Goal: Task Accomplishment & Management: Manage account settings

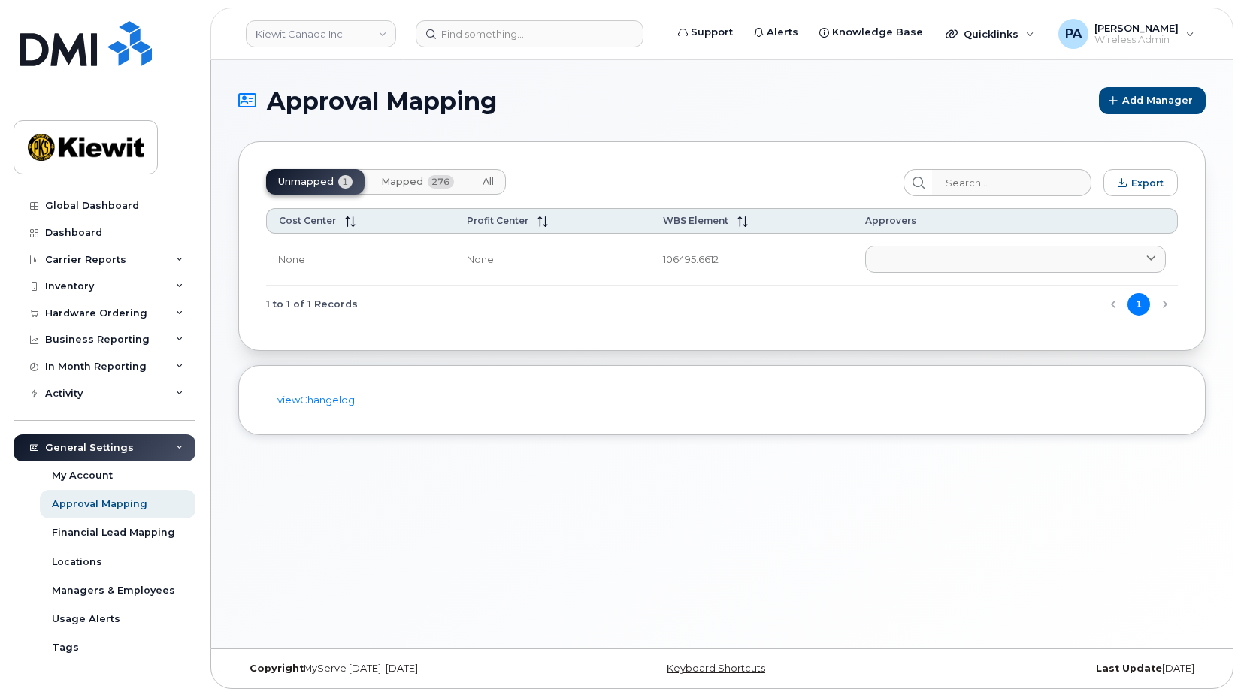
drag, startPoint x: 485, startPoint y: 185, endPoint x: 830, endPoint y: 185, distance: 345.1
click at [485, 185] on span "All" at bounding box center [488, 182] width 11 height 12
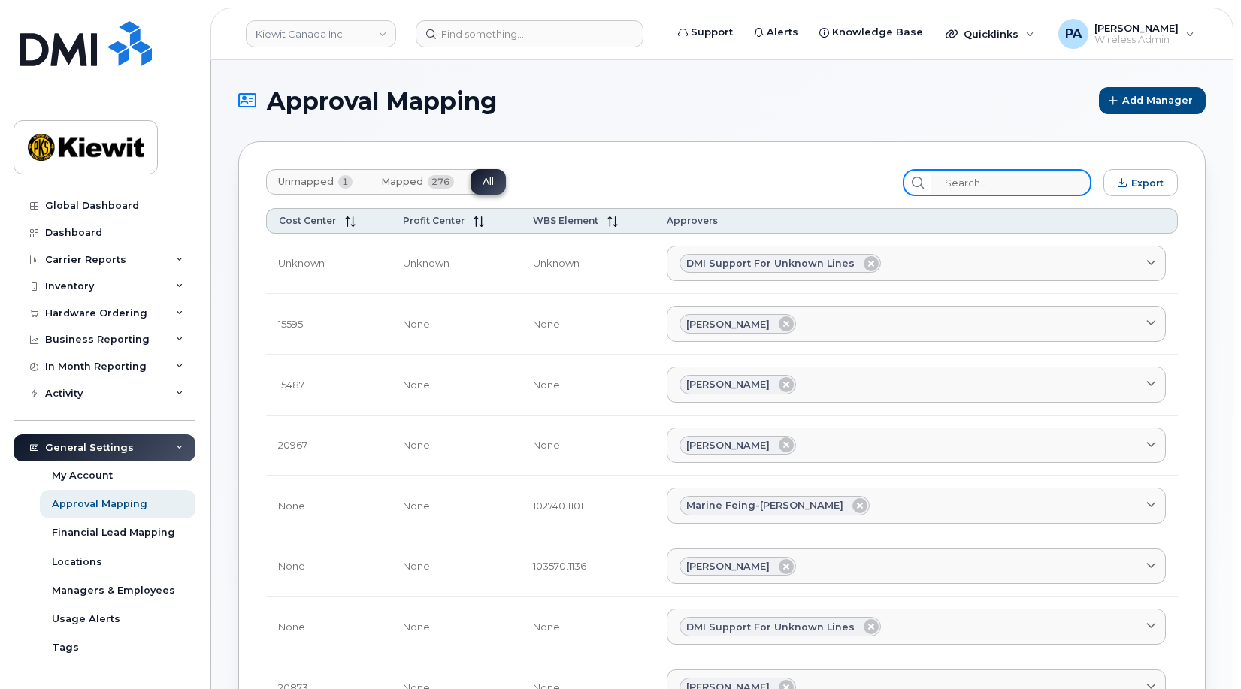
click at [1034, 187] on input "search" at bounding box center [1011, 182] width 160 height 27
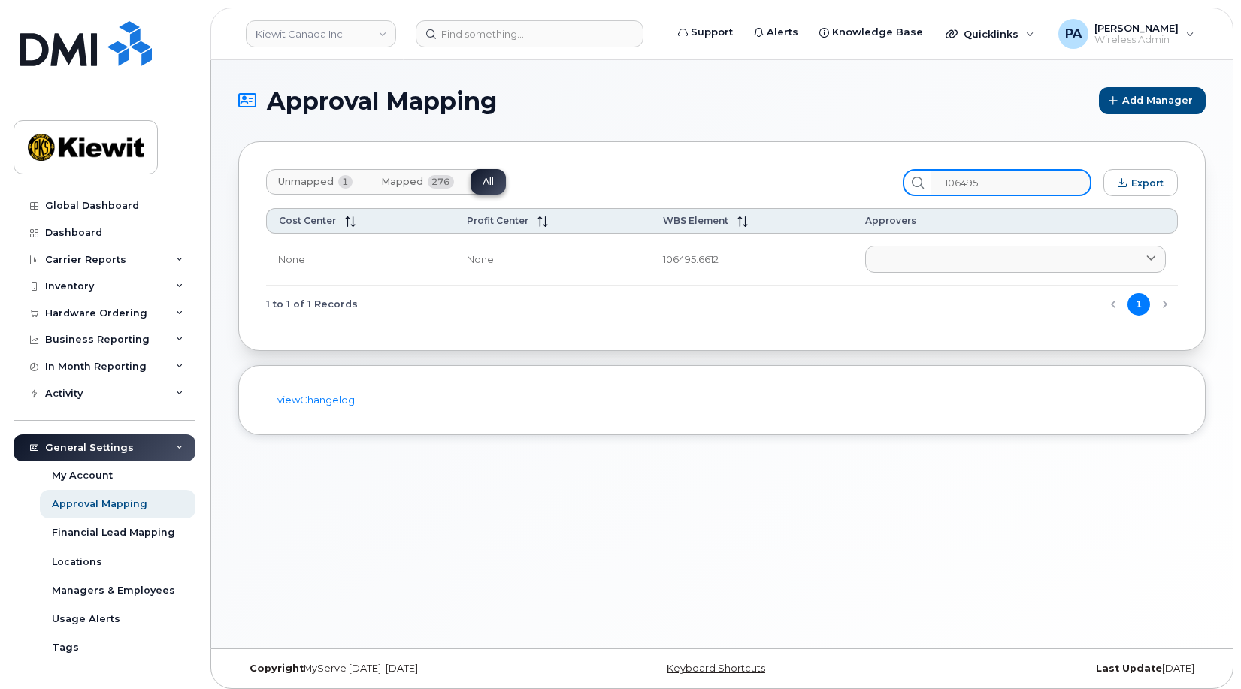
type input "106495"
drag, startPoint x: 88, startPoint y: 516, endPoint x: 78, endPoint y: 504, distance: 15.5
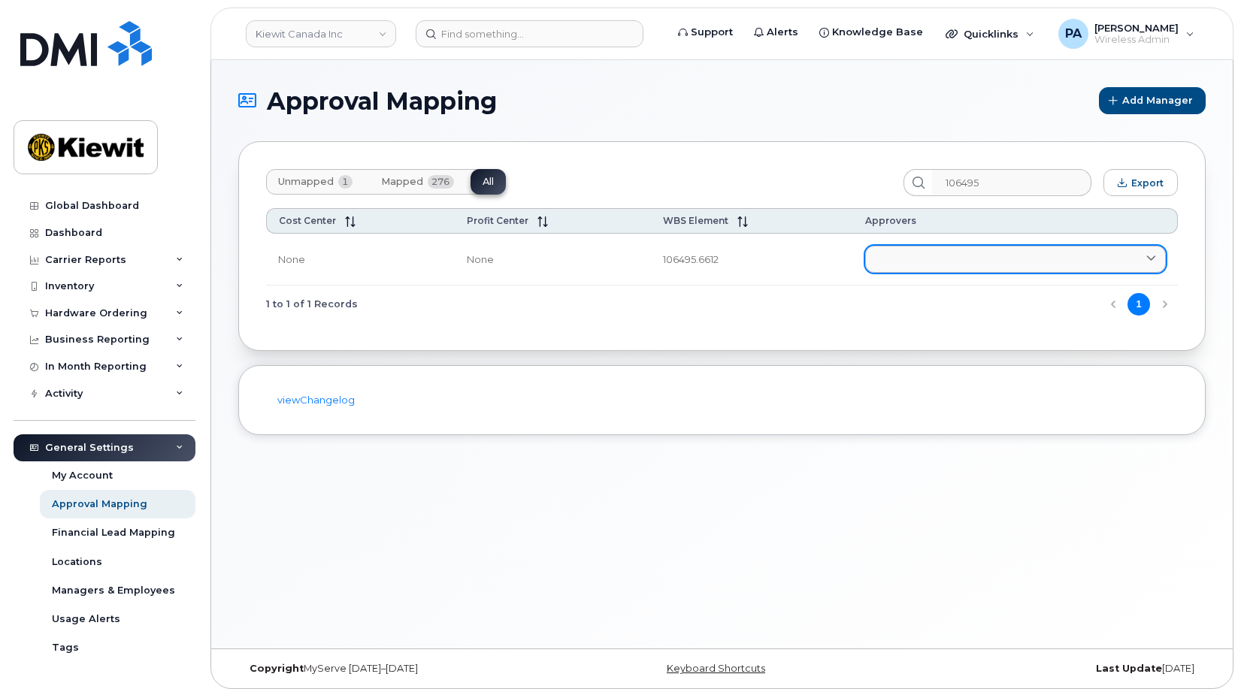
click at [905, 257] on link at bounding box center [1015, 259] width 301 height 27
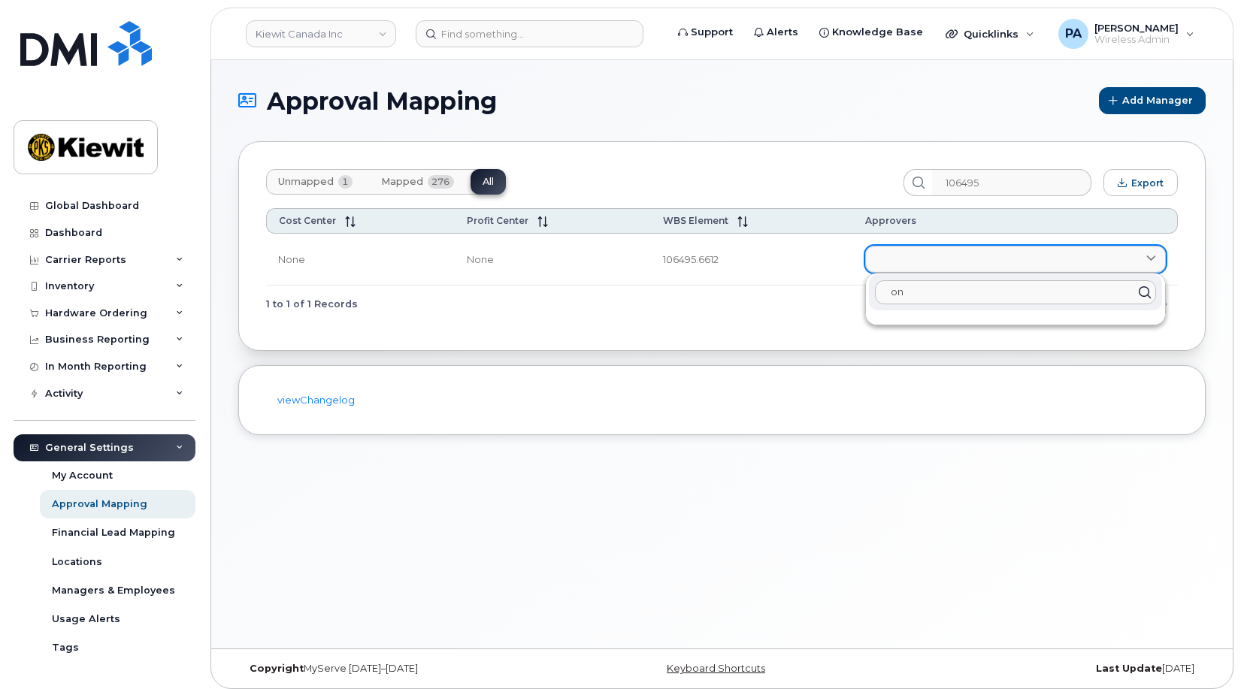
type input "o"
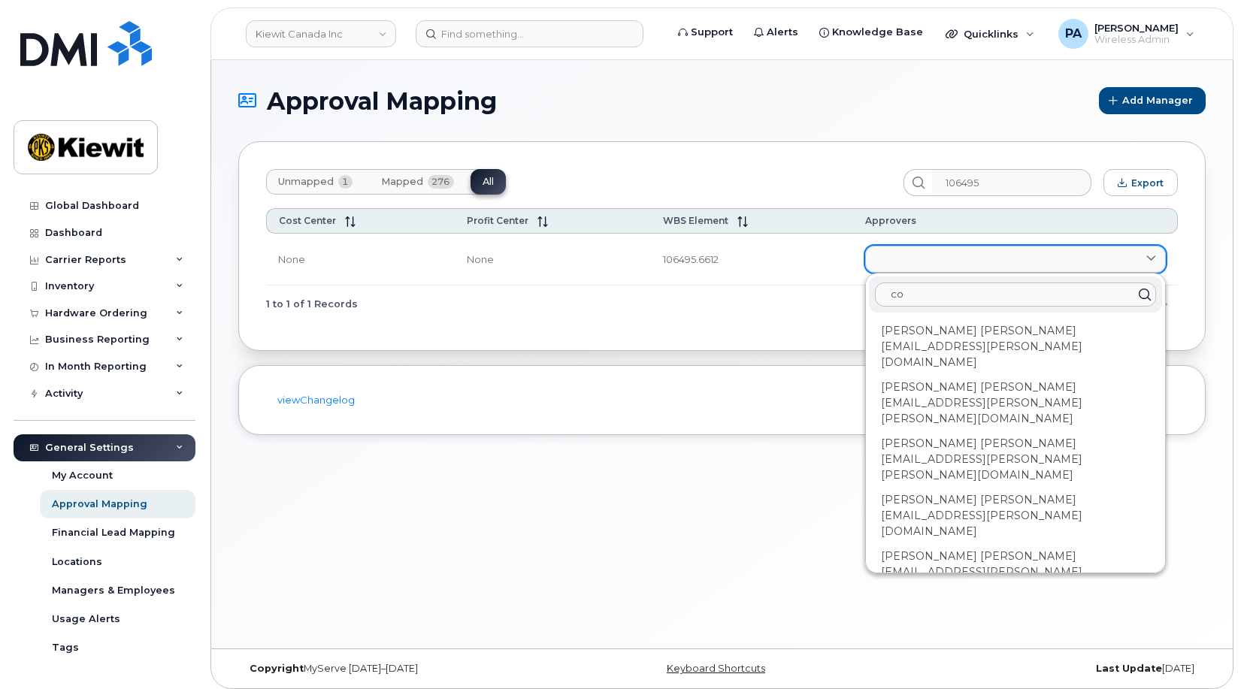
type input "c"
click at [548, 24] on input at bounding box center [530, 33] width 228 height 27
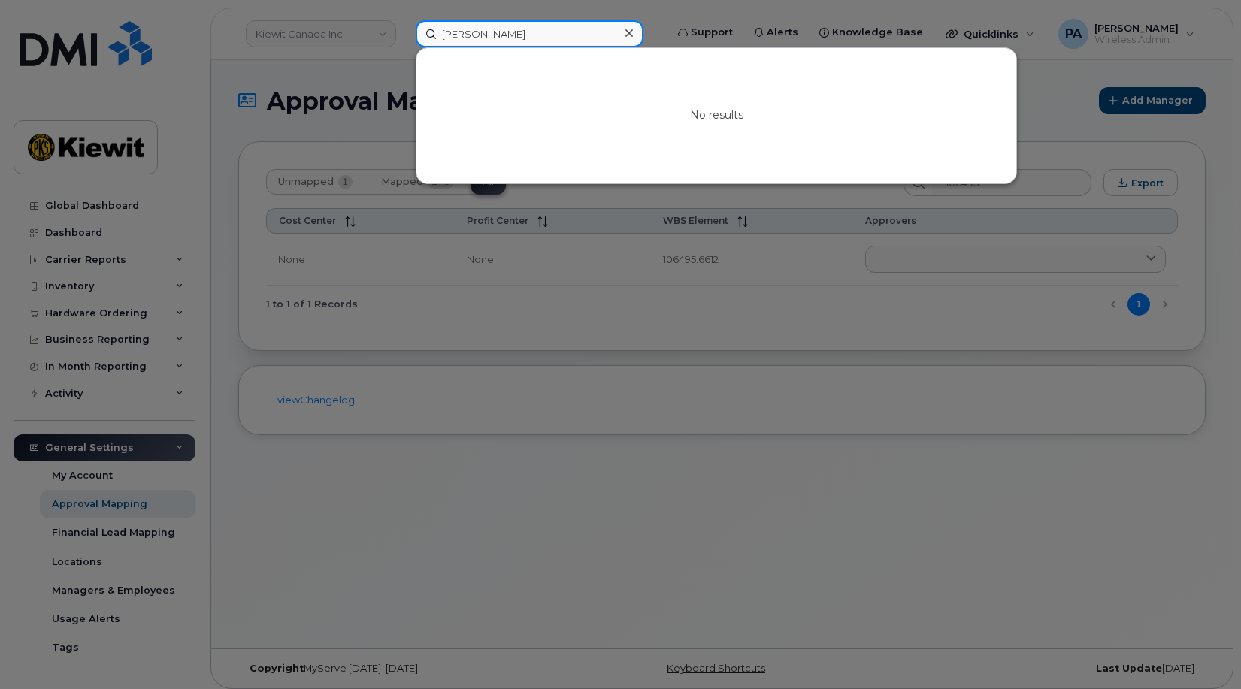
click at [468, 35] on input "connor richmond" at bounding box center [530, 33] width 228 height 27
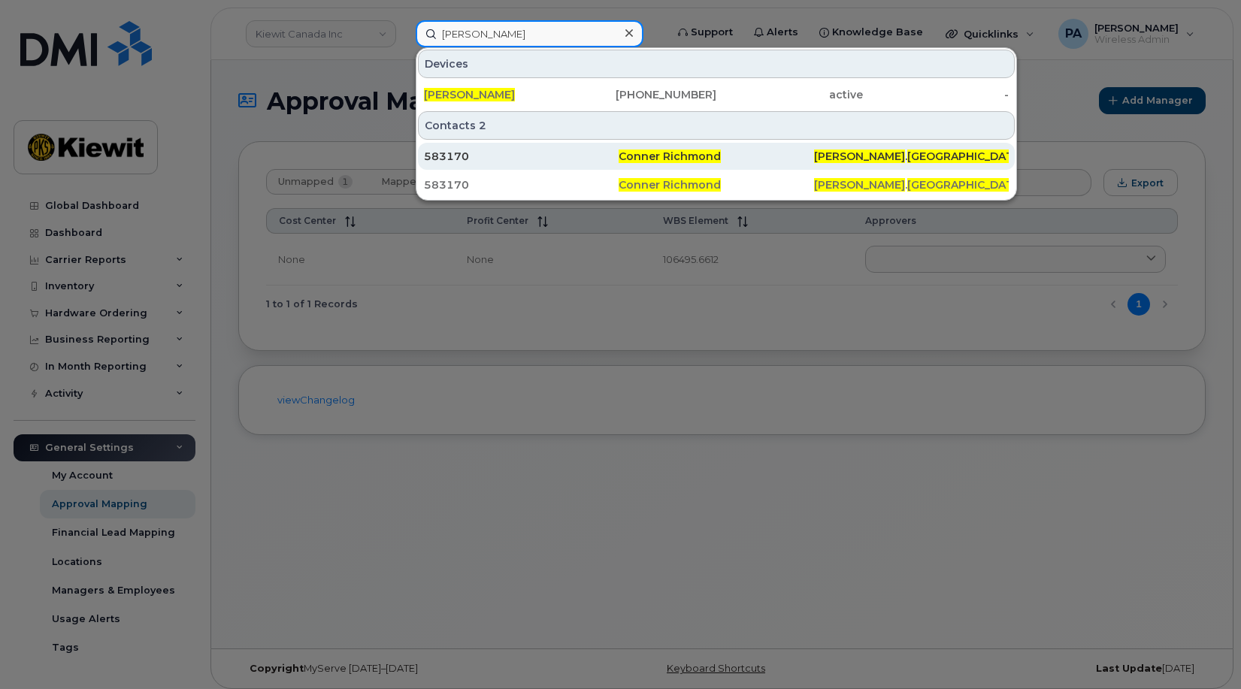
type input "conner richmond"
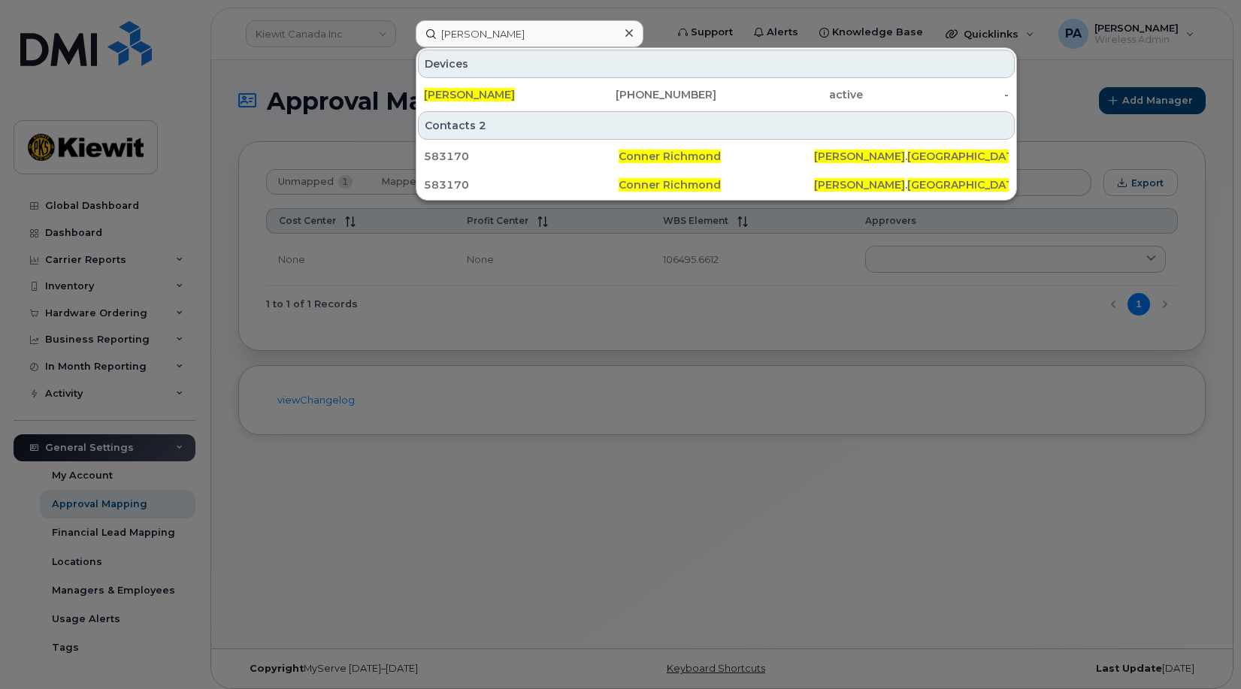
click at [447, 359] on div at bounding box center [620, 344] width 1241 height 689
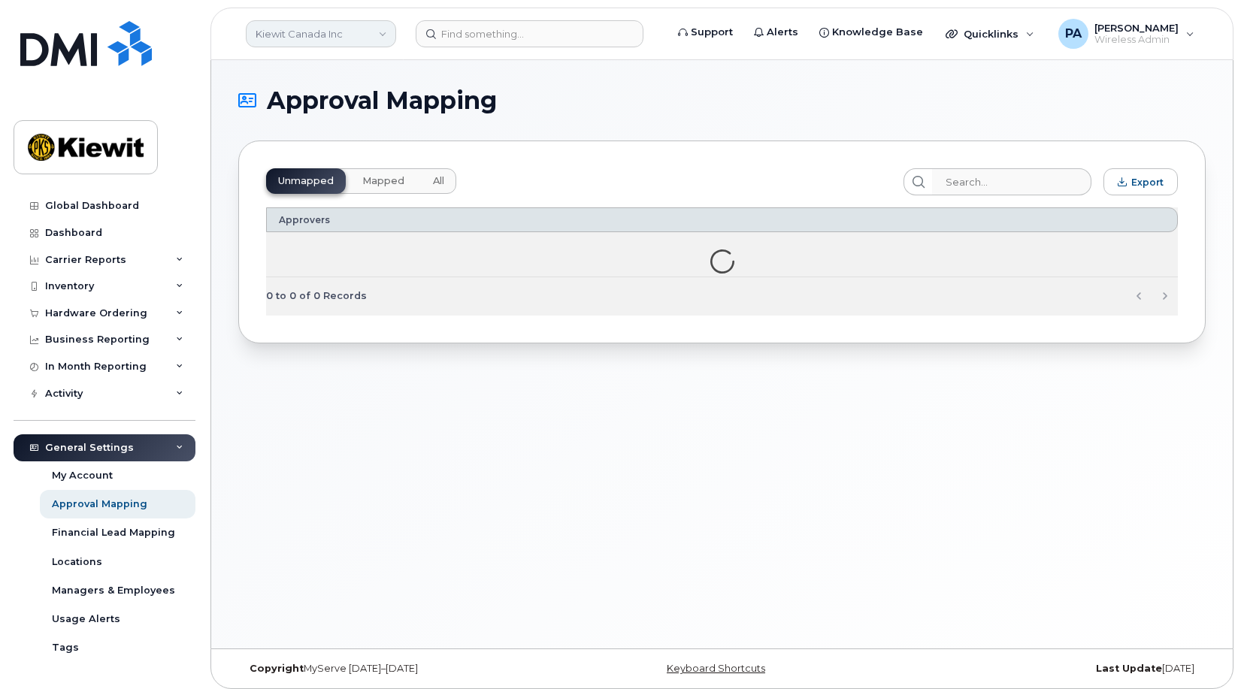
click at [283, 33] on link "Kiewit Canada Inc" at bounding box center [321, 33] width 150 height 27
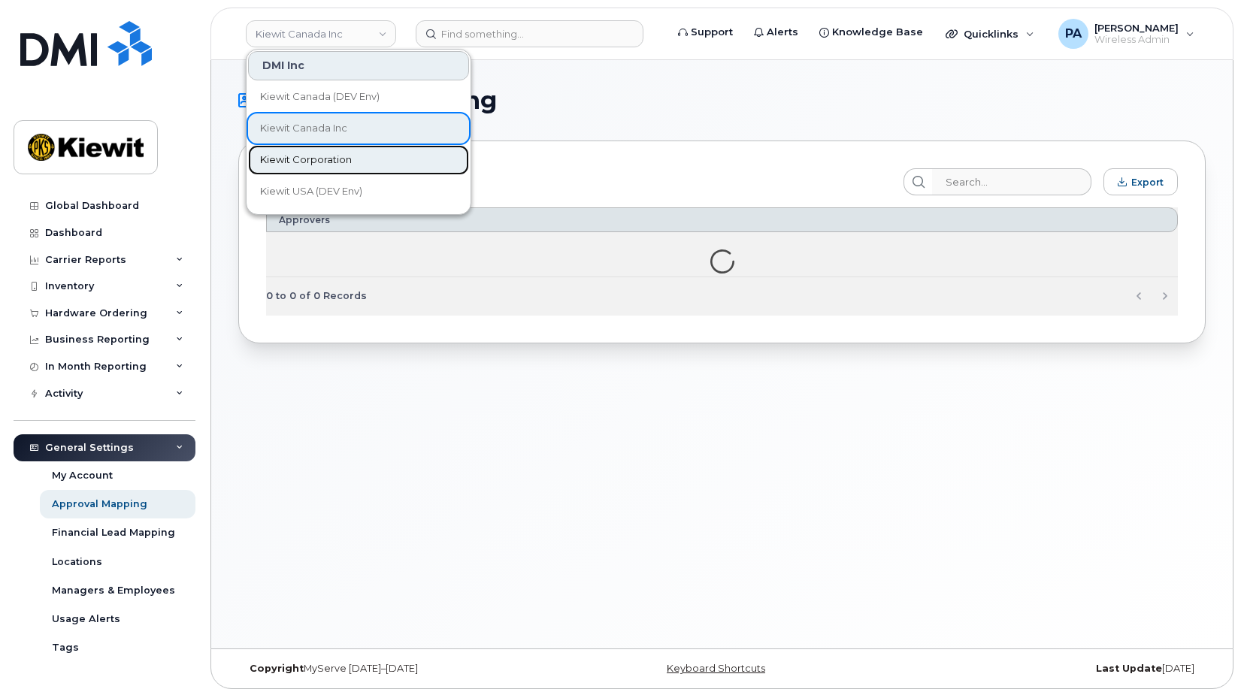
click at [300, 157] on span "Kiewit Corporation" at bounding box center [306, 160] width 92 height 15
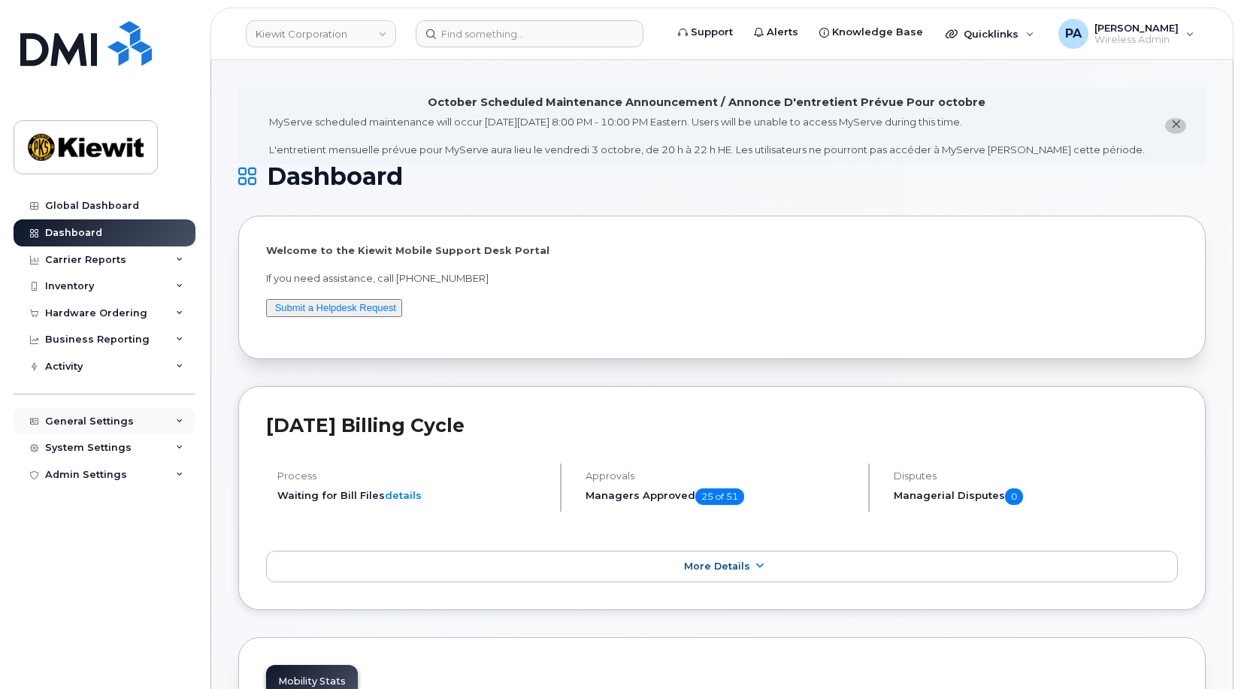
click at [116, 420] on div "General Settings" at bounding box center [89, 422] width 89 height 12
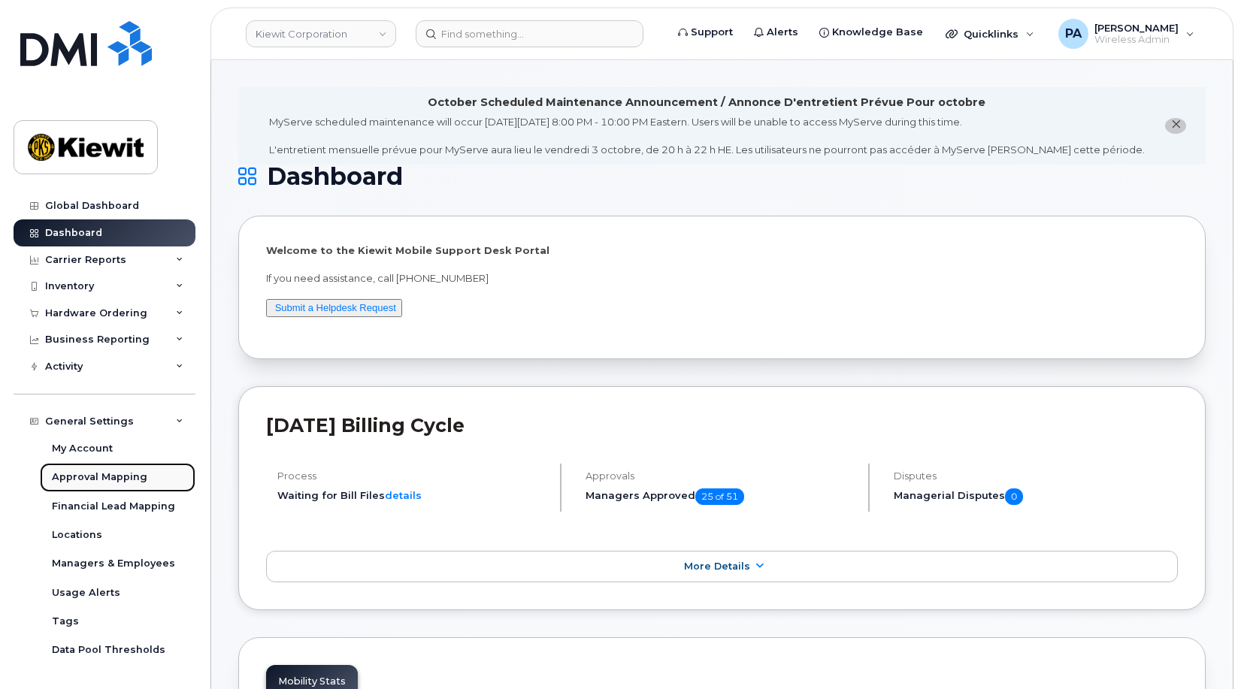
click at [85, 474] on div "Approval Mapping" at bounding box center [99, 478] width 95 height 14
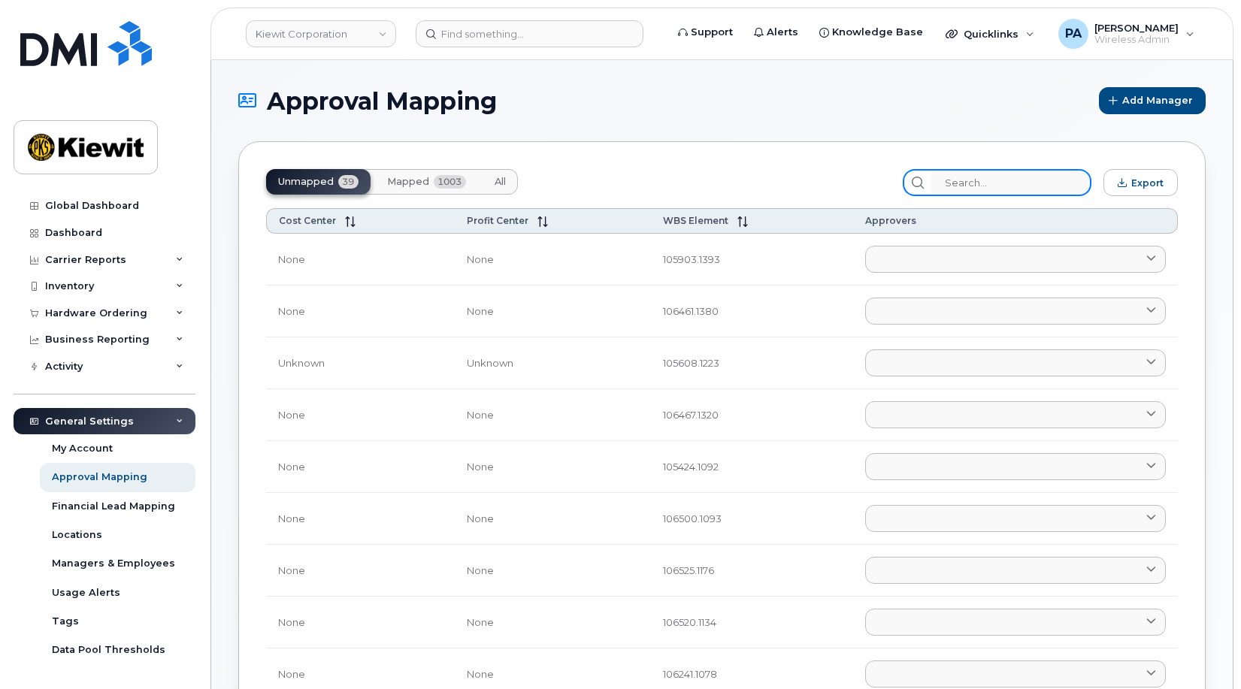
click at [1031, 178] on input "search" at bounding box center [1011, 182] width 160 height 27
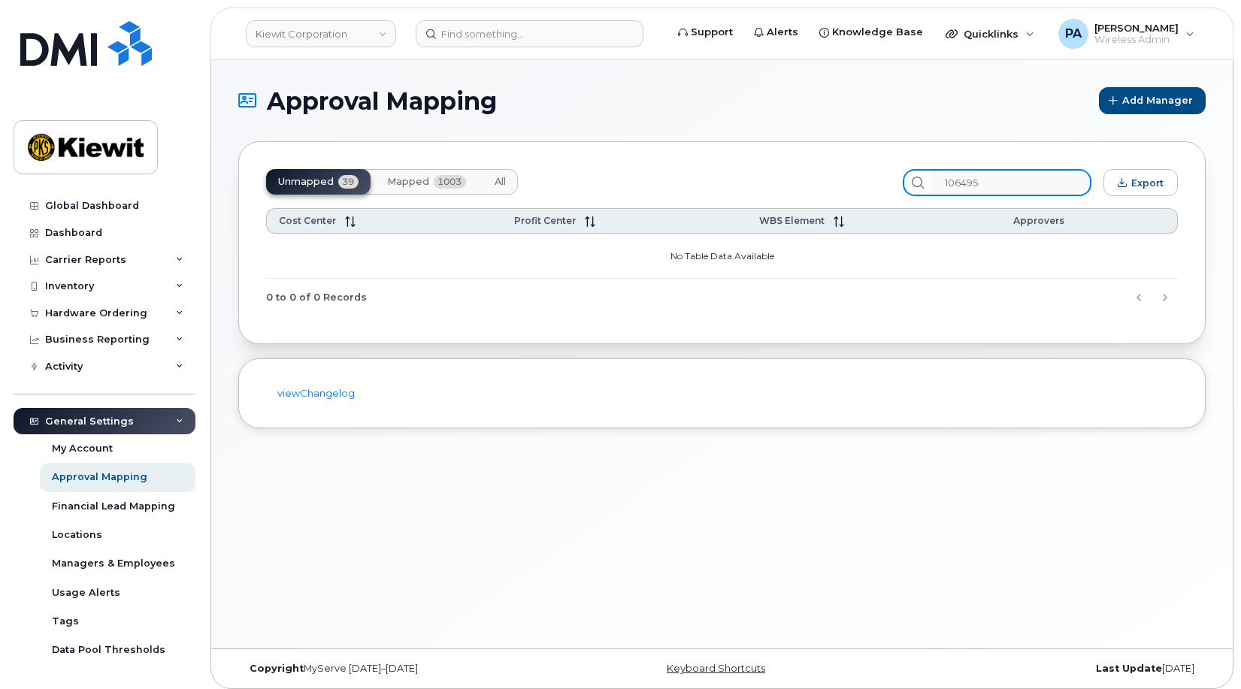
type input "106495"
click at [504, 180] on span "All" at bounding box center [500, 182] width 11 height 12
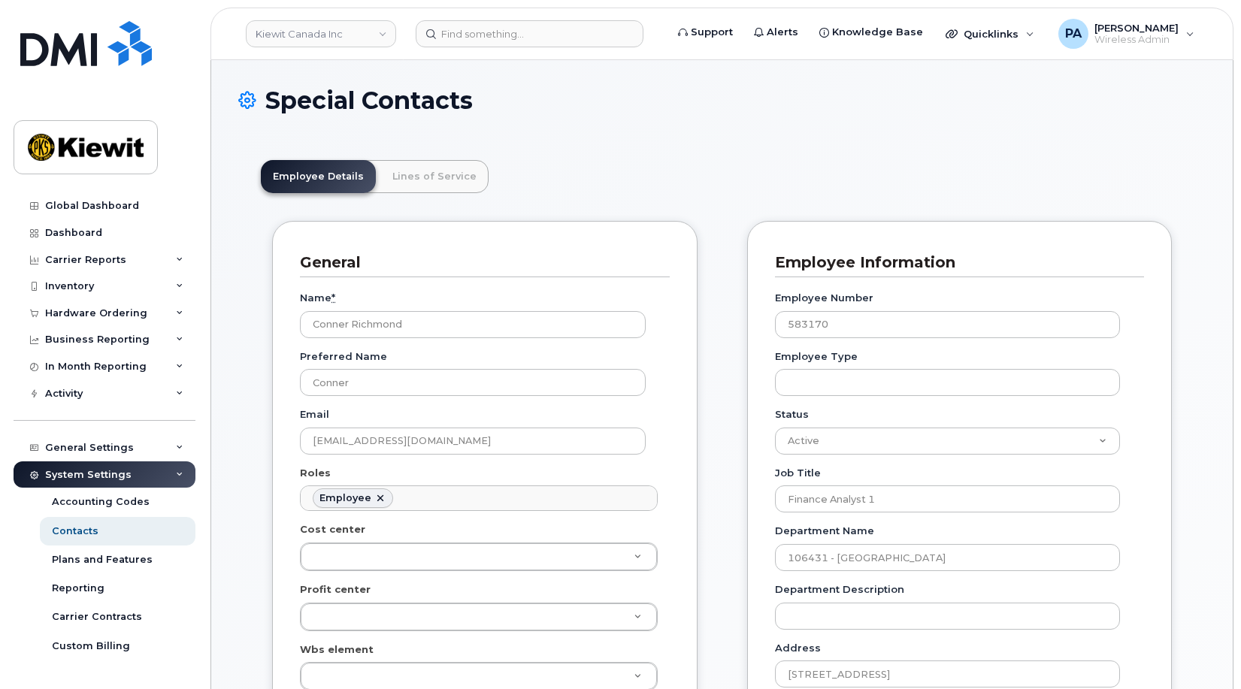
scroll to position [44, 0]
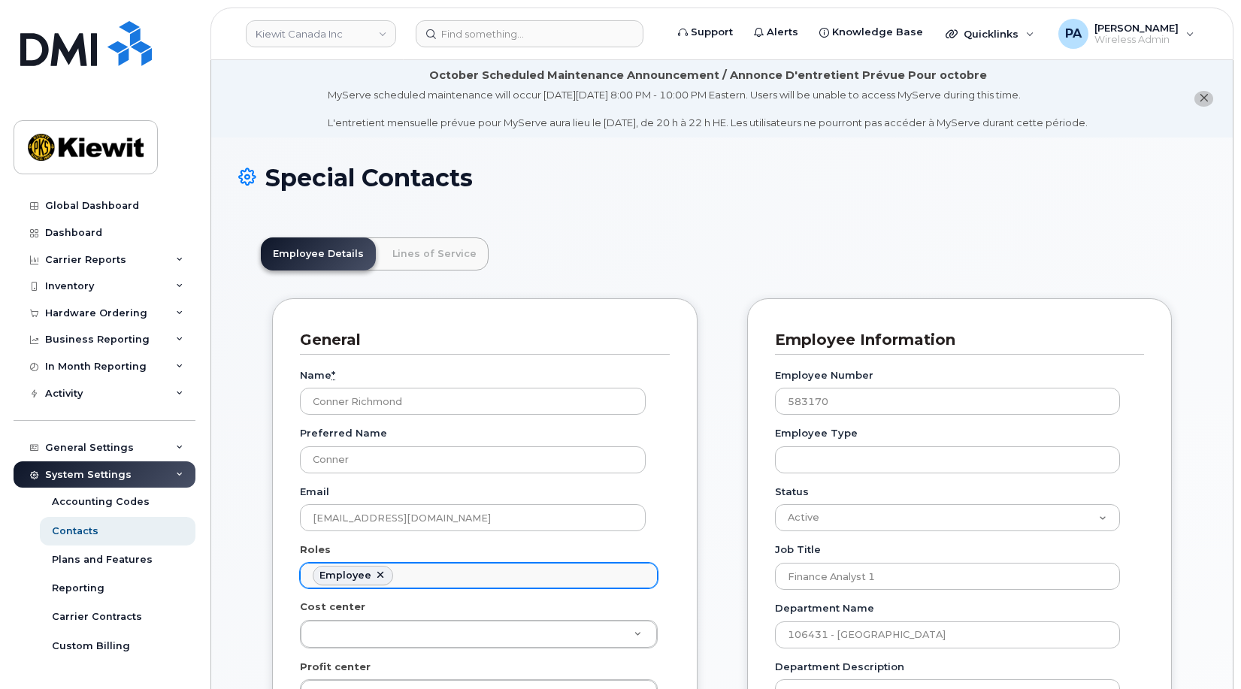
click at [441, 577] on ul "Employee" at bounding box center [479, 576] width 356 height 24
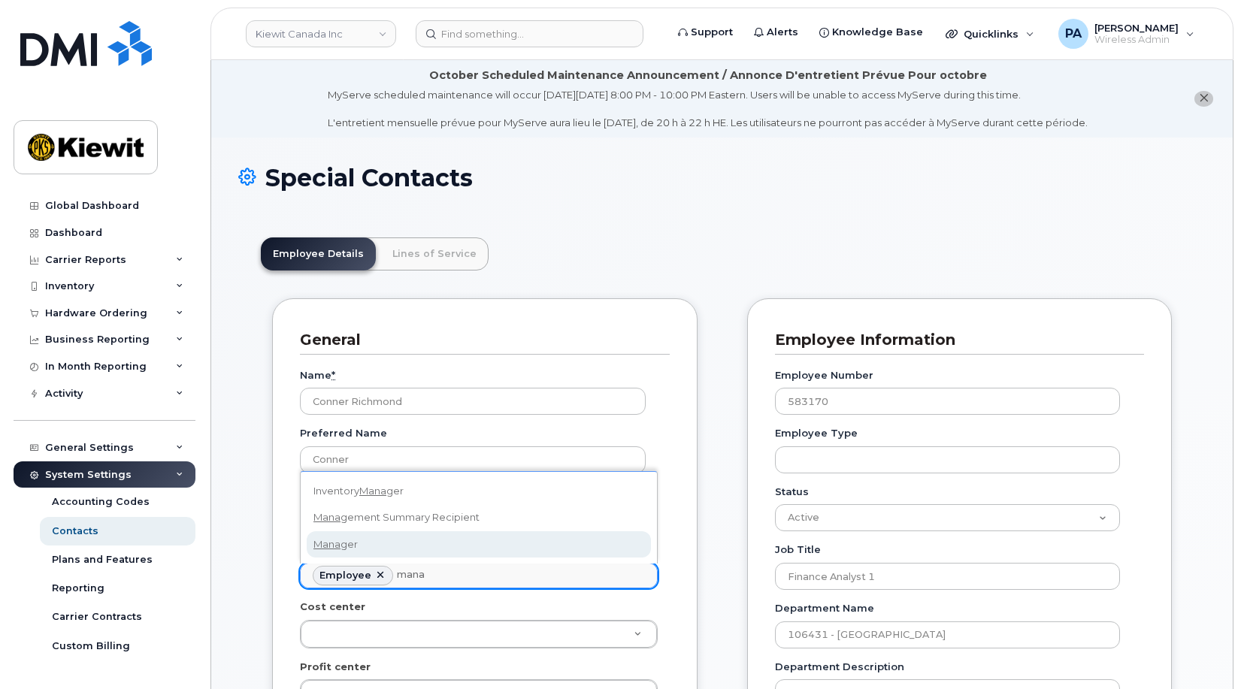
type input "mana"
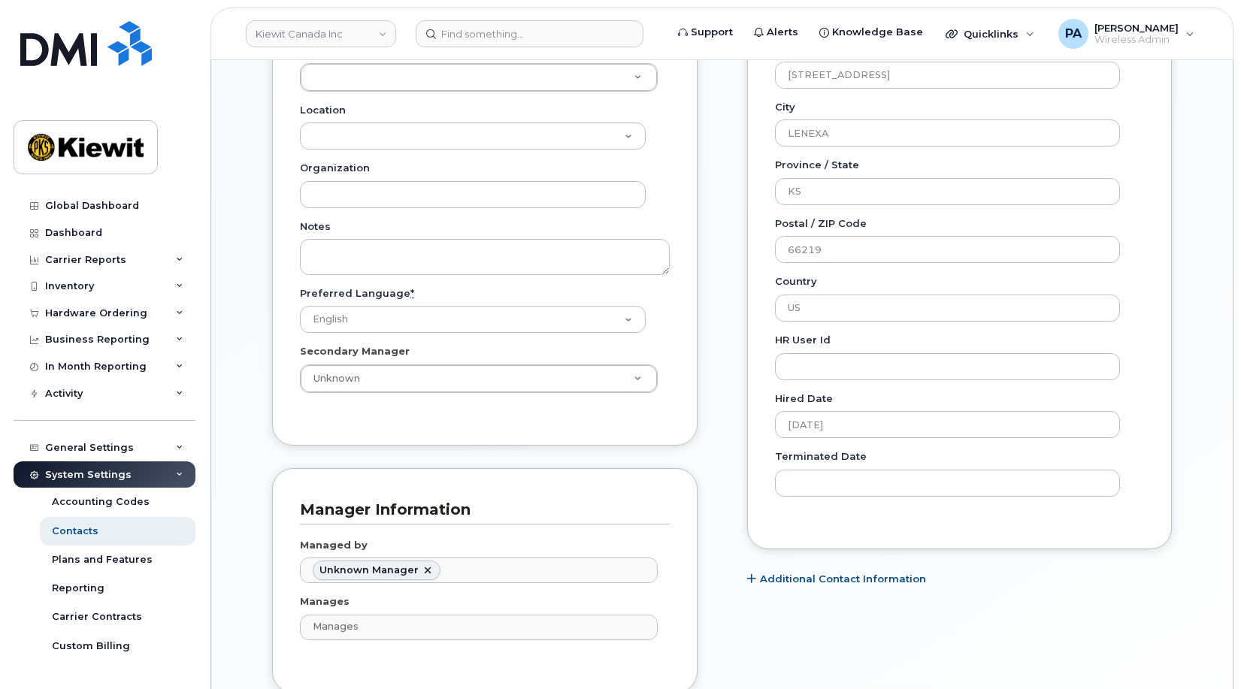
scroll to position [1128, 0]
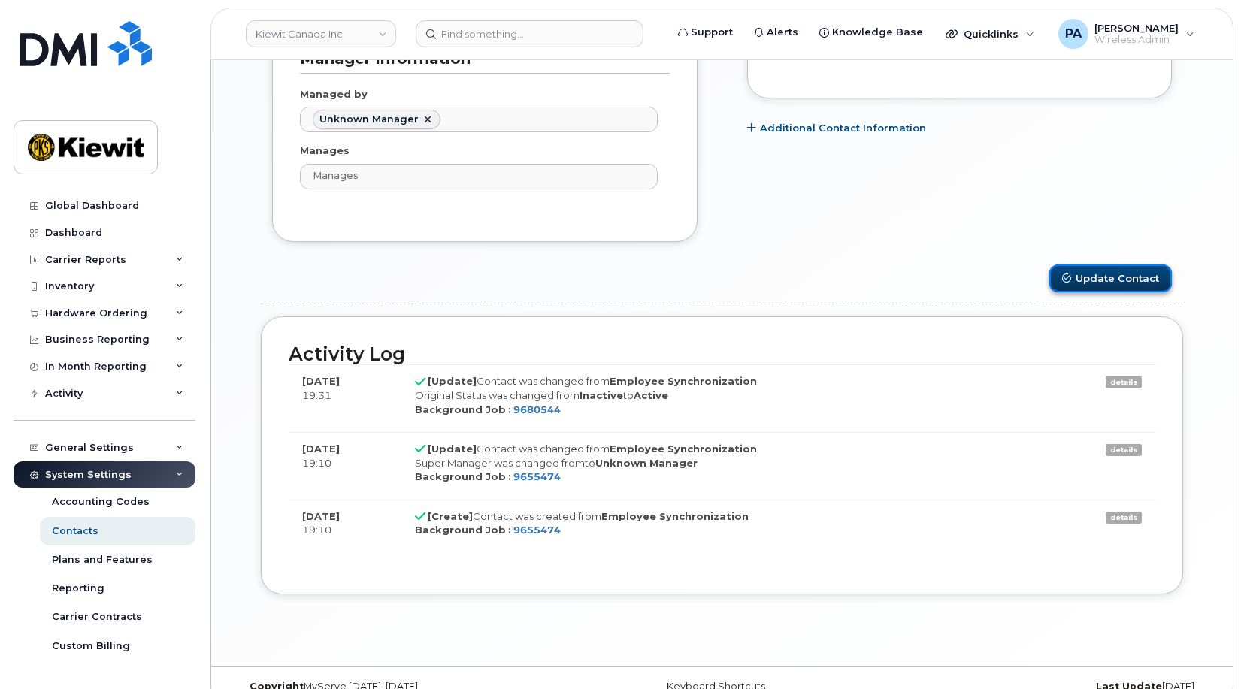
click at [1107, 277] on button "Update Contact" at bounding box center [1111, 279] width 123 height 28
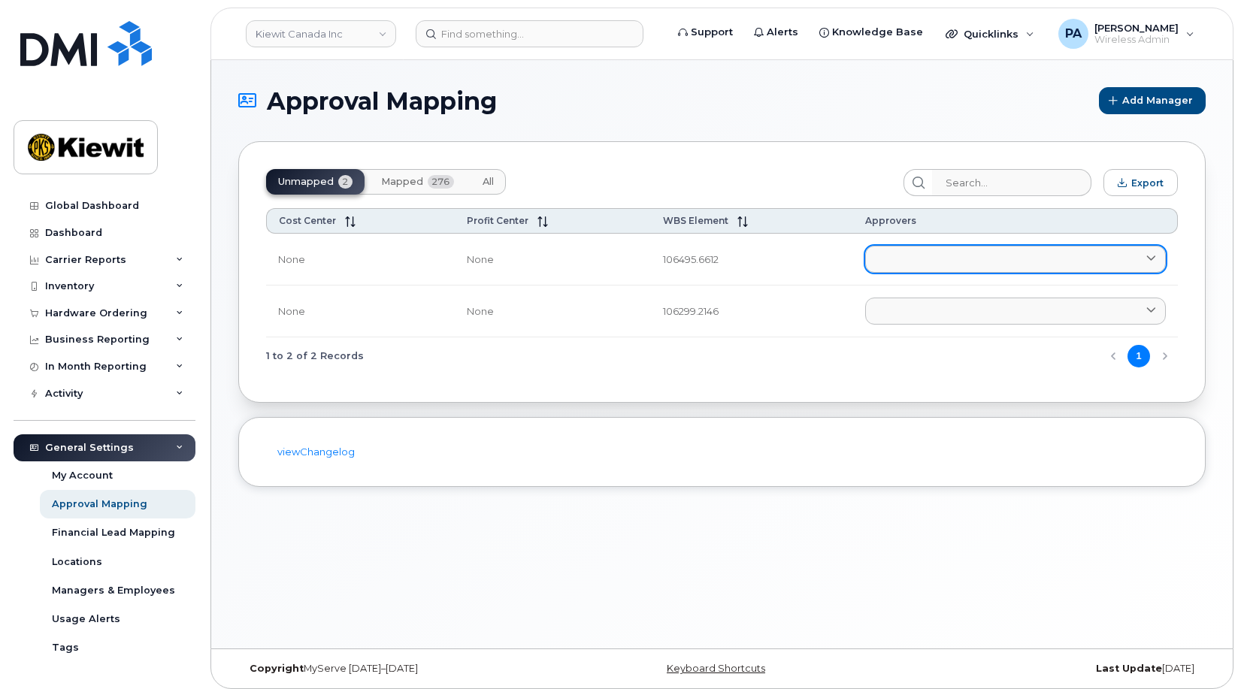
click at [983, 259] on link at bounding box center [1015, 259] width 301 height 27
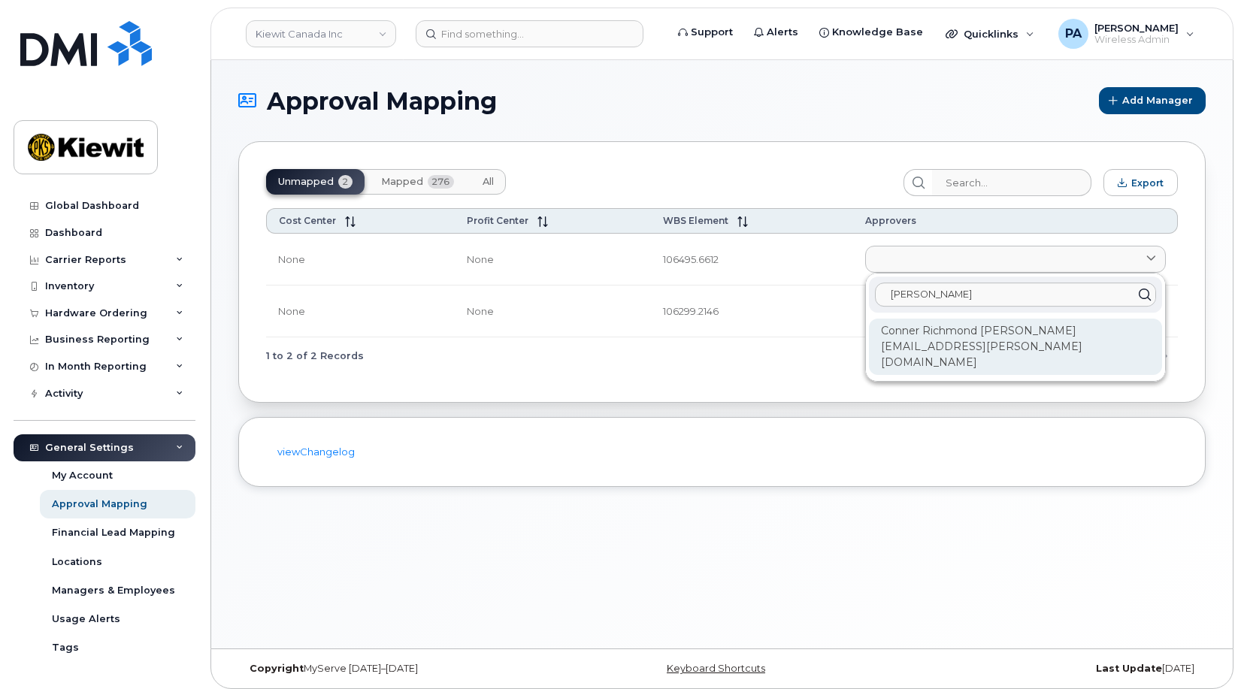
type input "conner"
click at [956, 325] on div "Conner Richmond CONNER.RICHMOND@KIEWIT.COM" at bounding box center [1015, 347] width 293 height 56
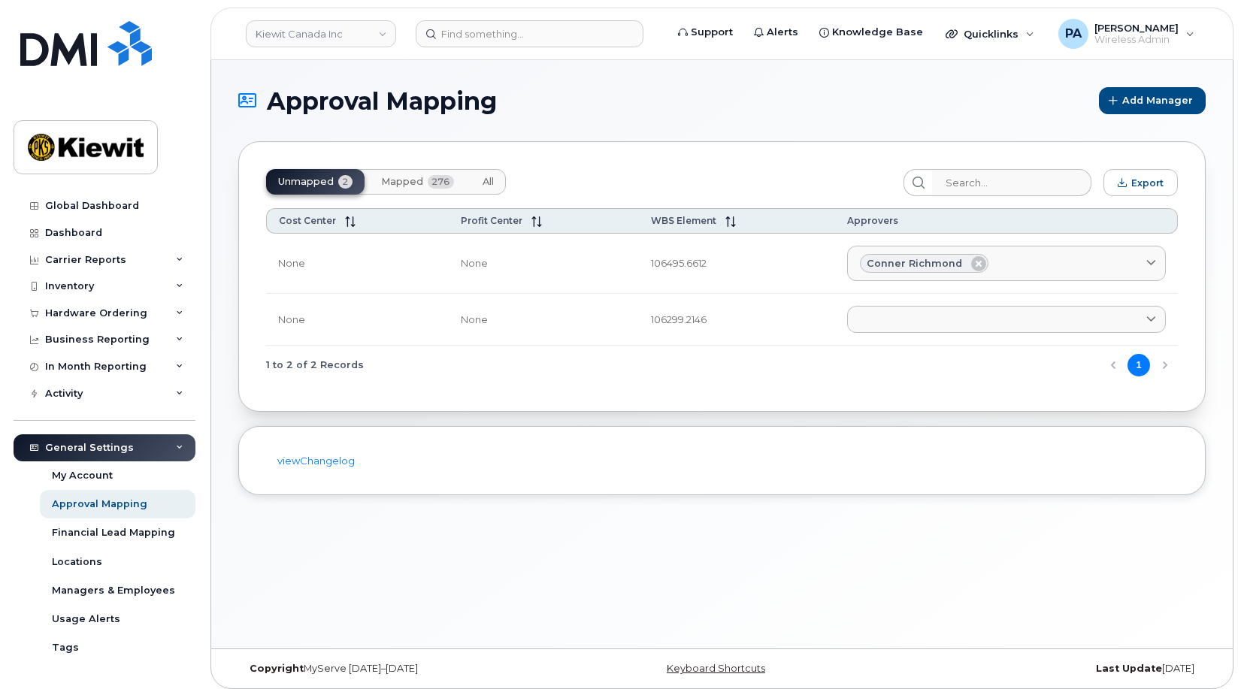
click at [488, 180] on span "All" at bounding box center [488, 182] width 11 height 12
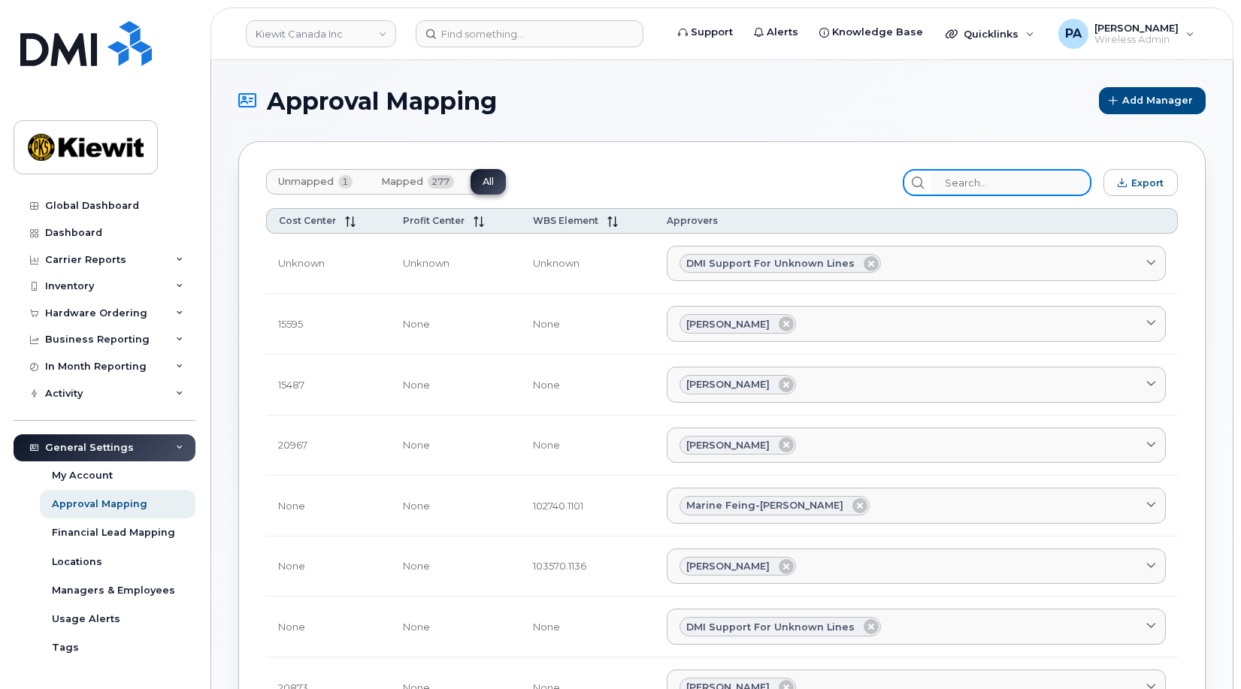
click at [1024, 179] on input "search" at bounding box center [1011, 182] width 160 height 27
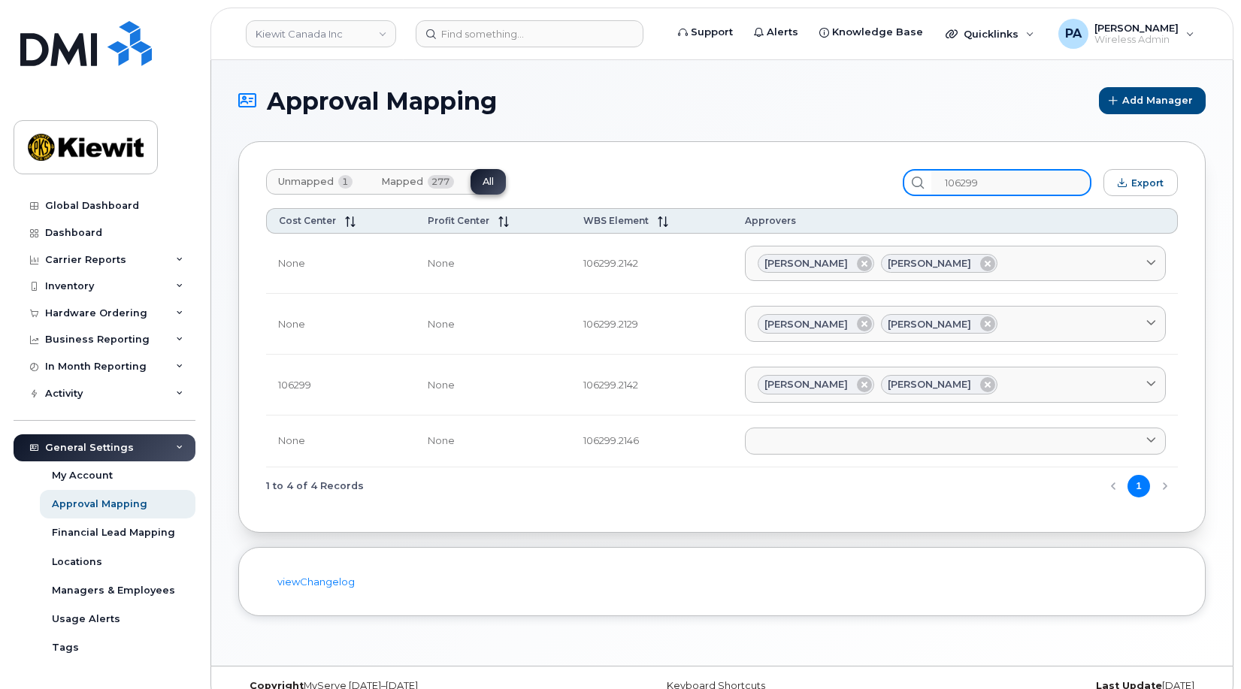
type input "106299"
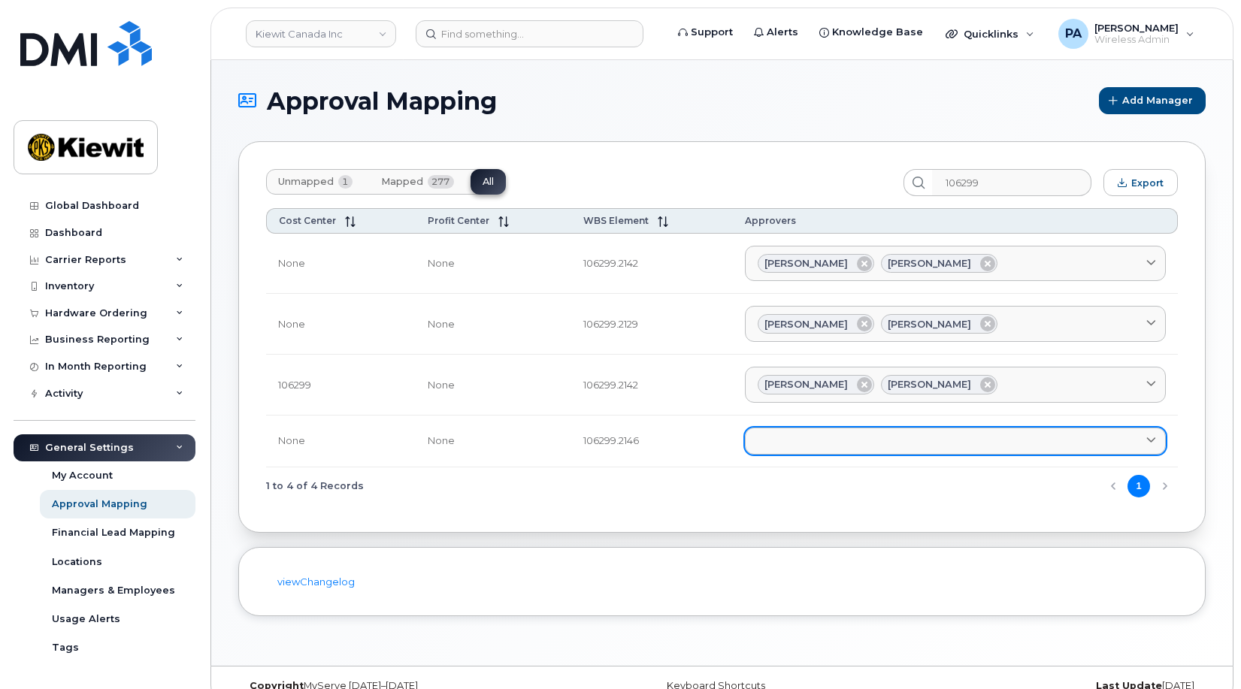
drag, startPoint x: 847, startPoint y: 417, endPoint x: 847, endPoint y: 427, distance: 10.5
click at [847, 420] on td "Adrien AGUI EBOI ADRIEN.AGUIEBOI@KIEWIT.COM Alejandro Casillas ALEJANDRO.CASILL…" at bounding box center [955, 442] width 445 height 52
click at [836, 447] on link at bounding box center [955, 441] width 421 height 27
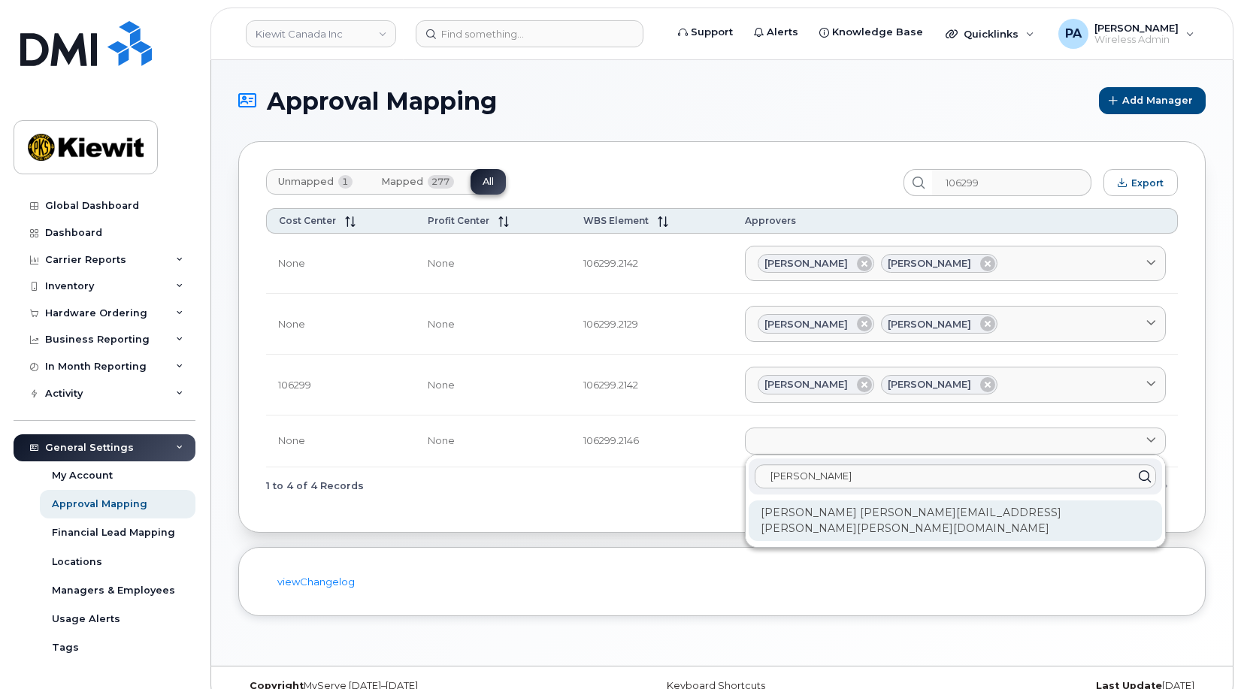
click at [859, 510] on div "Ryley Moffat RYLEY.MOFFAT@KIEWIT.COM" at bounding box center [955, 521] width 413 height 41
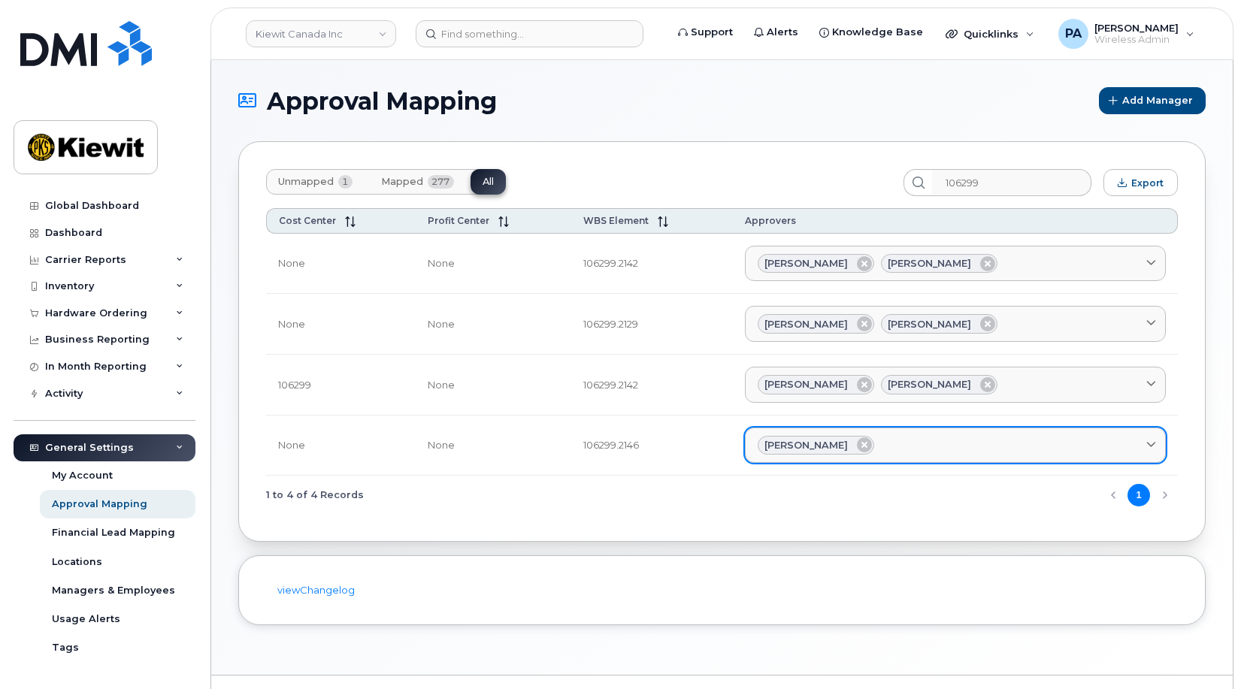
click at [936, 441] on div "Ryley Moffat" at bounding box center [955, 446] width 395 height 20
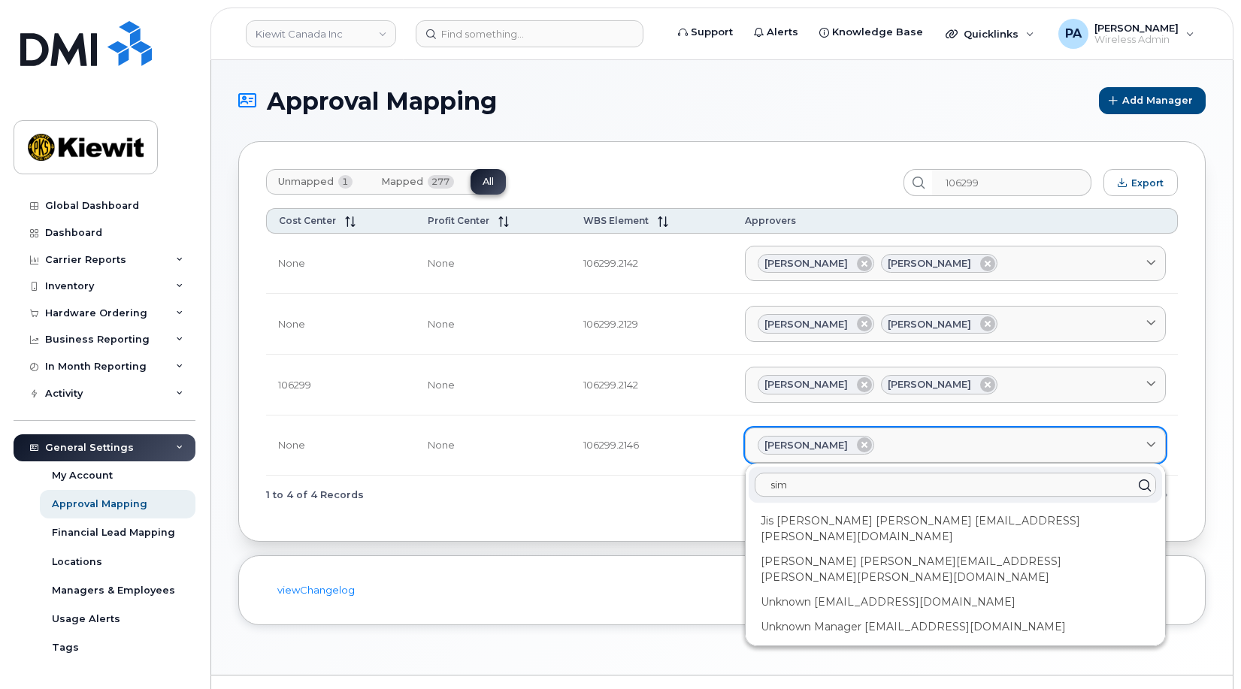
type input "simr"
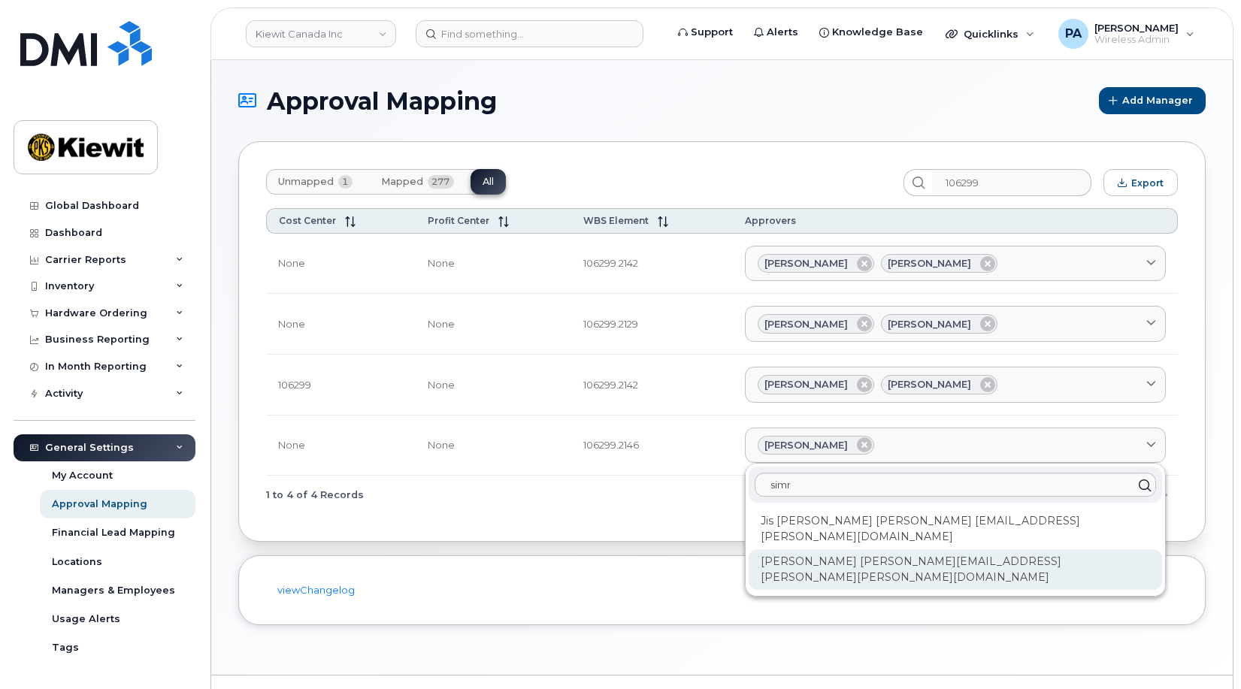
click at [835, 550] on div "Simran Narwal SIMRAN.NARWAL@KIEWIT.COM" at bounding box center [955, 570] width 413 height 41
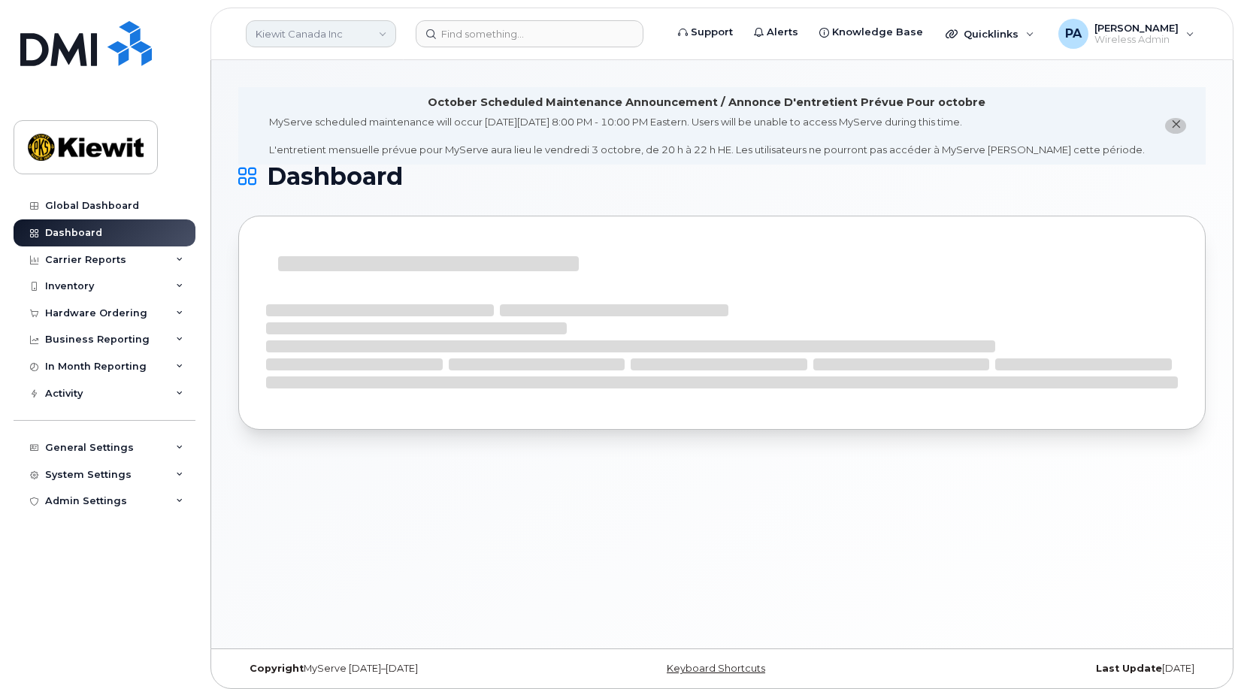
click at [309, 26] on link "Kiewit Canada Inc" at bounding box center [321, 33] width 150 height 27
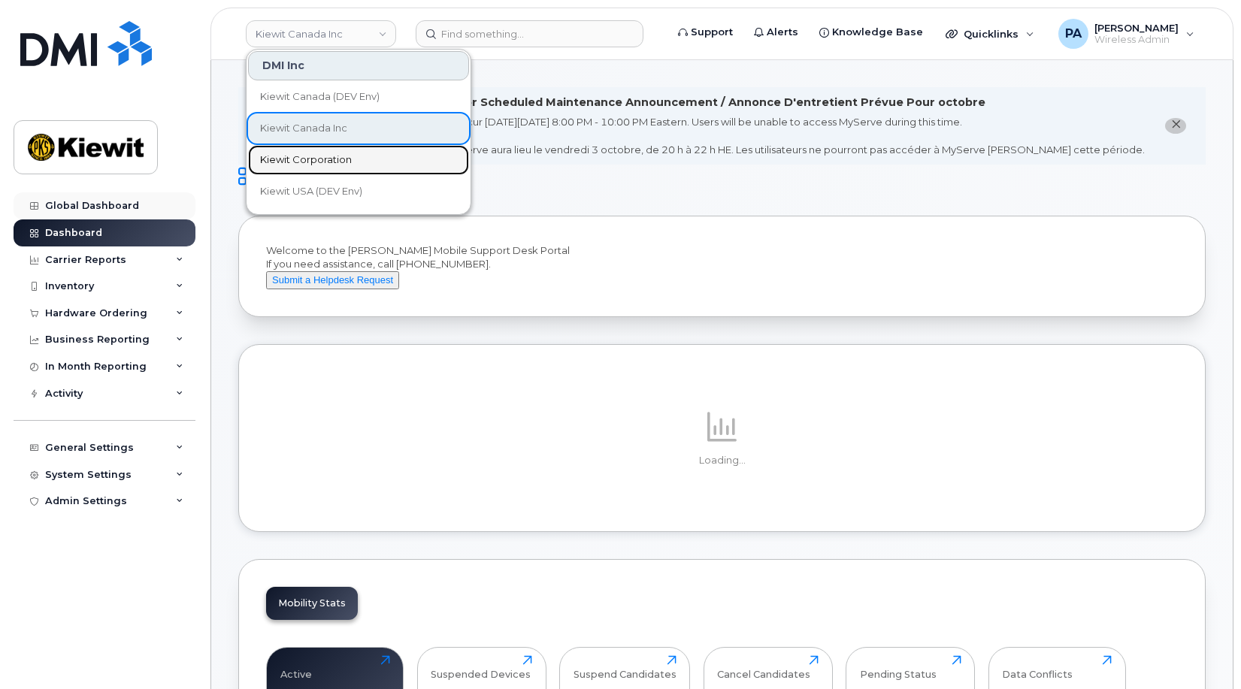
drag, startPoint x: 317, startPoint y: 158, endPoint x: 135, endPoint y: 218, distance: 192.3
click at [317, 158] on span "Kiewit Corporation" at bounding box center [306, 160] width 92 height 15
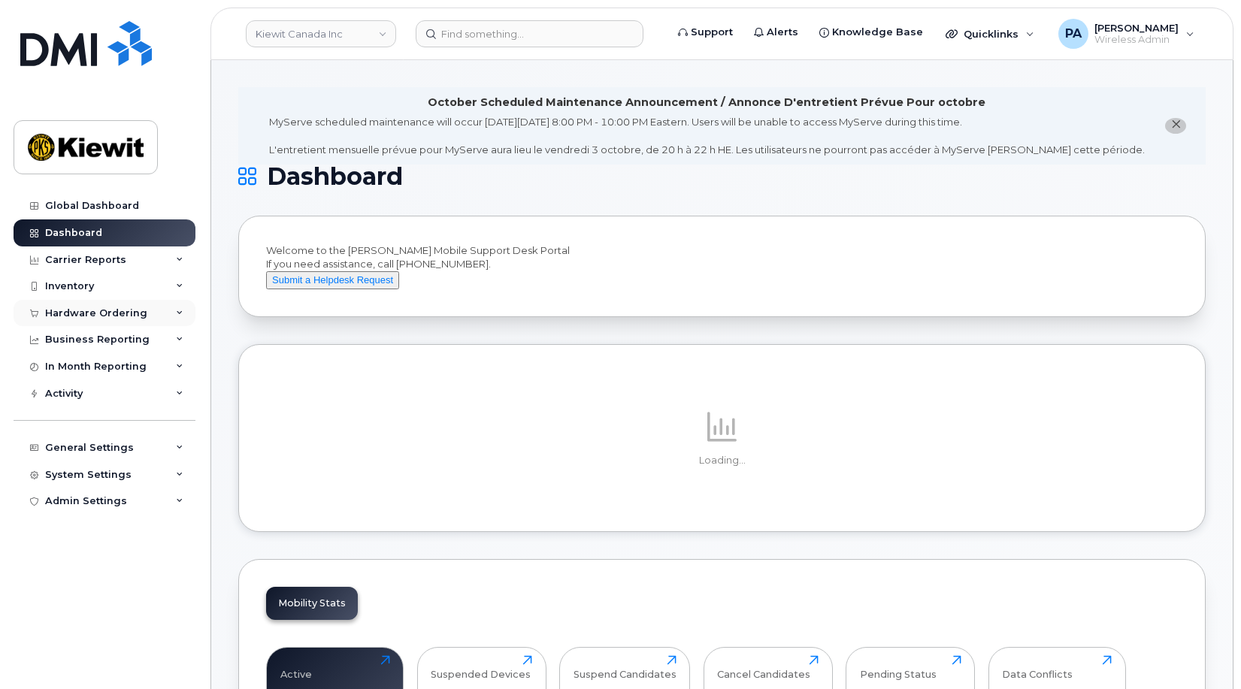
click at [110, 315] on div "Hardware Ordering" at bounding box center [96, 313] width 102 height 12
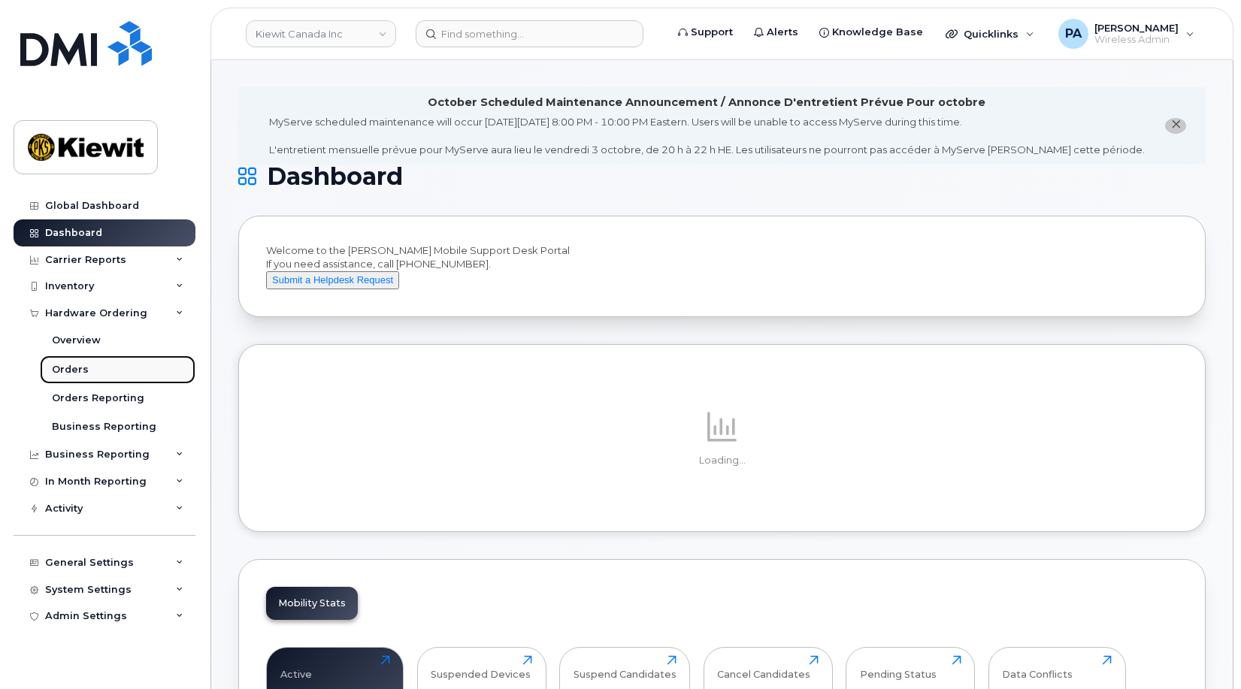
click at [84, 372] on div "Orders" at bounding box center [70, 370] width 37 height 14
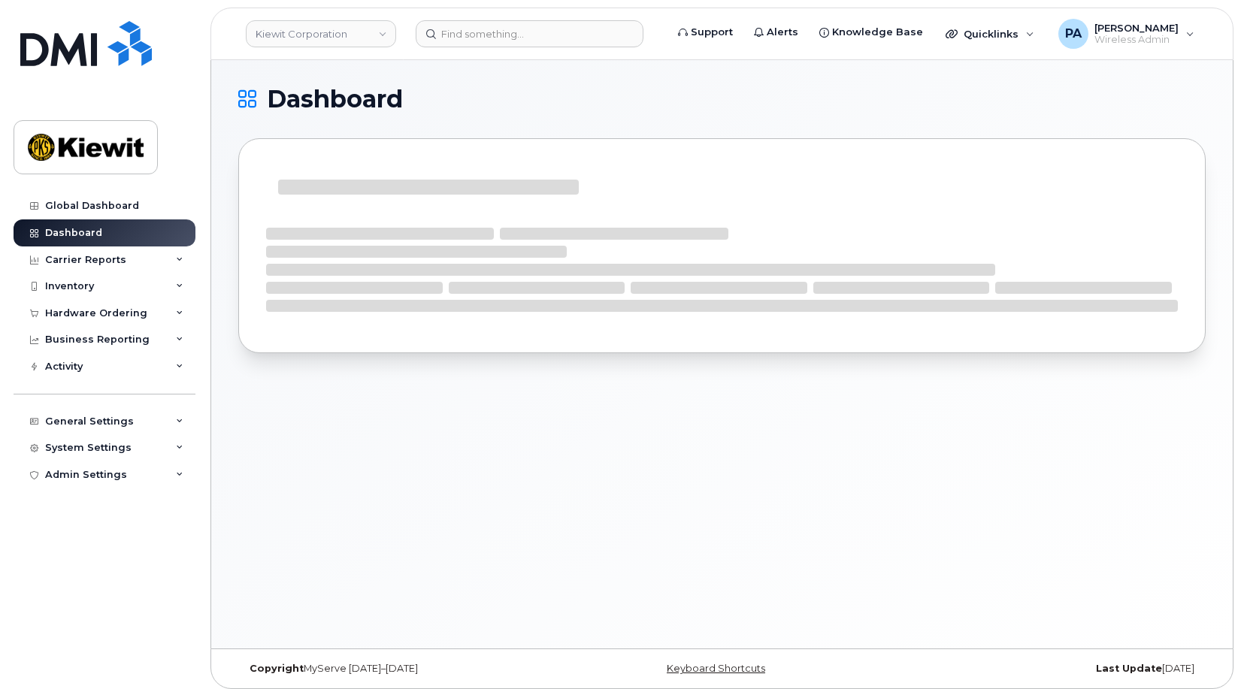
click at [300, 518] on div "Dashboard" at bounding box center [722, 354] width 1022 height 589
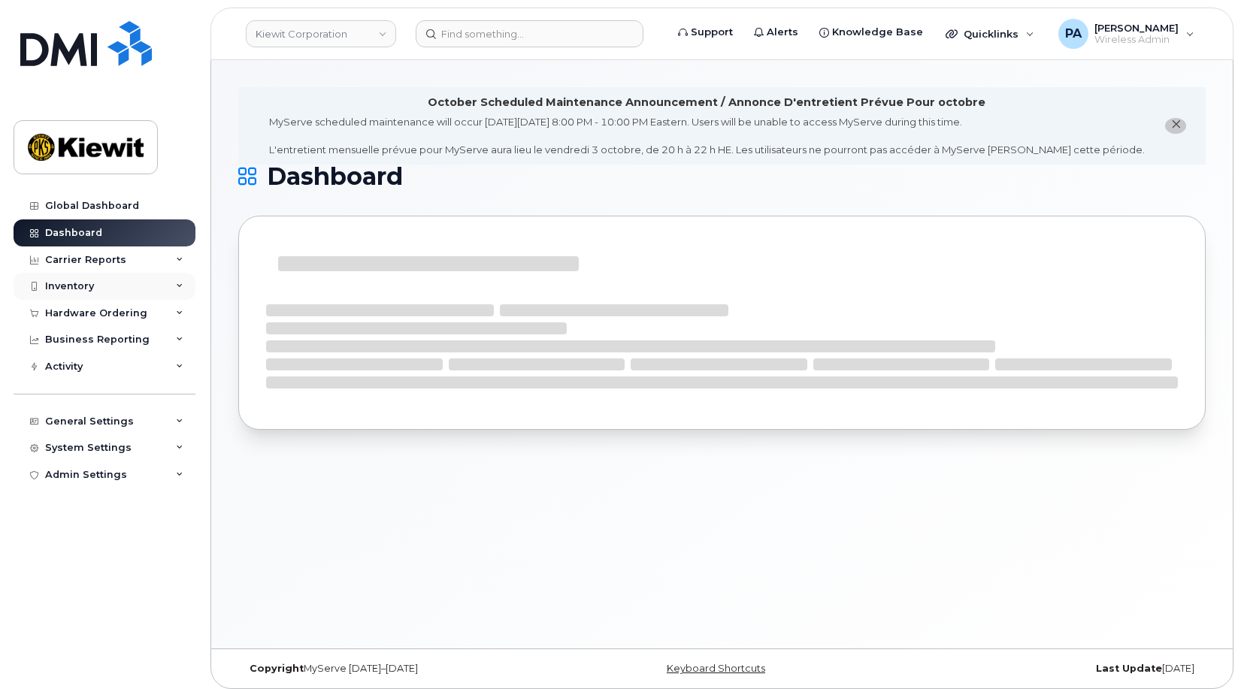
click at [95, 286] on div "Inventory" at bounding box center [105, 286] width 182 height 27
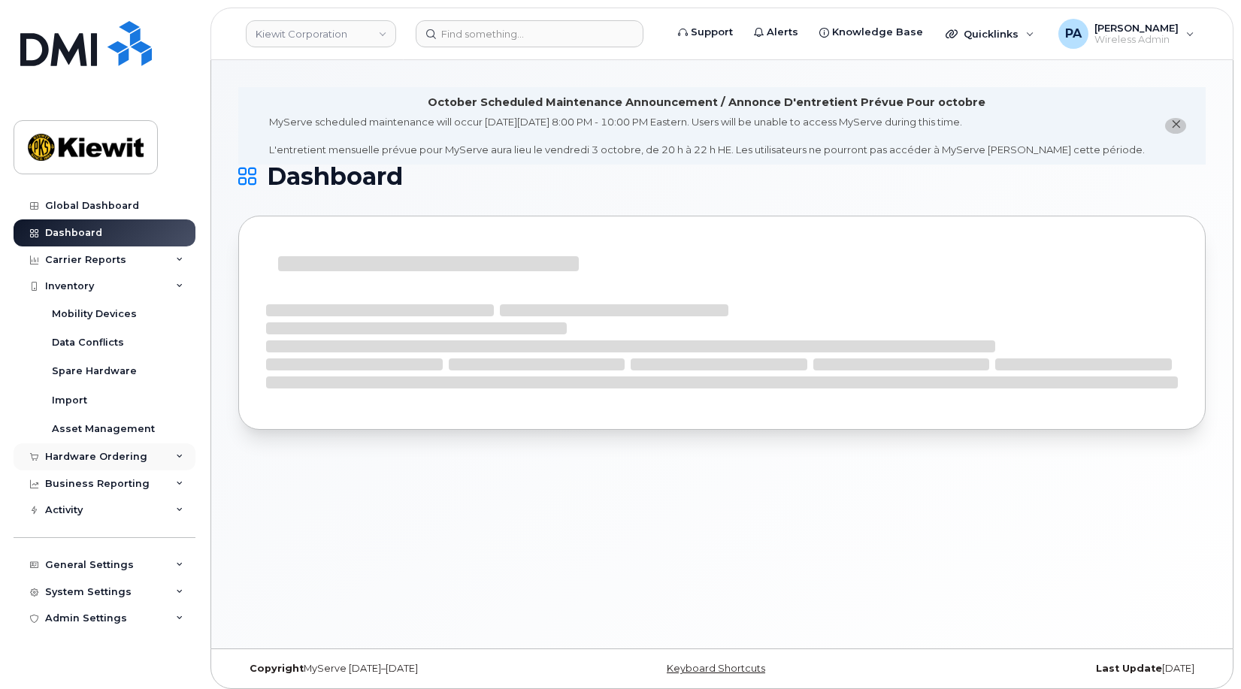
click at [93, 453] on div "Hardware Ordering" at bounding box center [96, 457] width 102 height 12
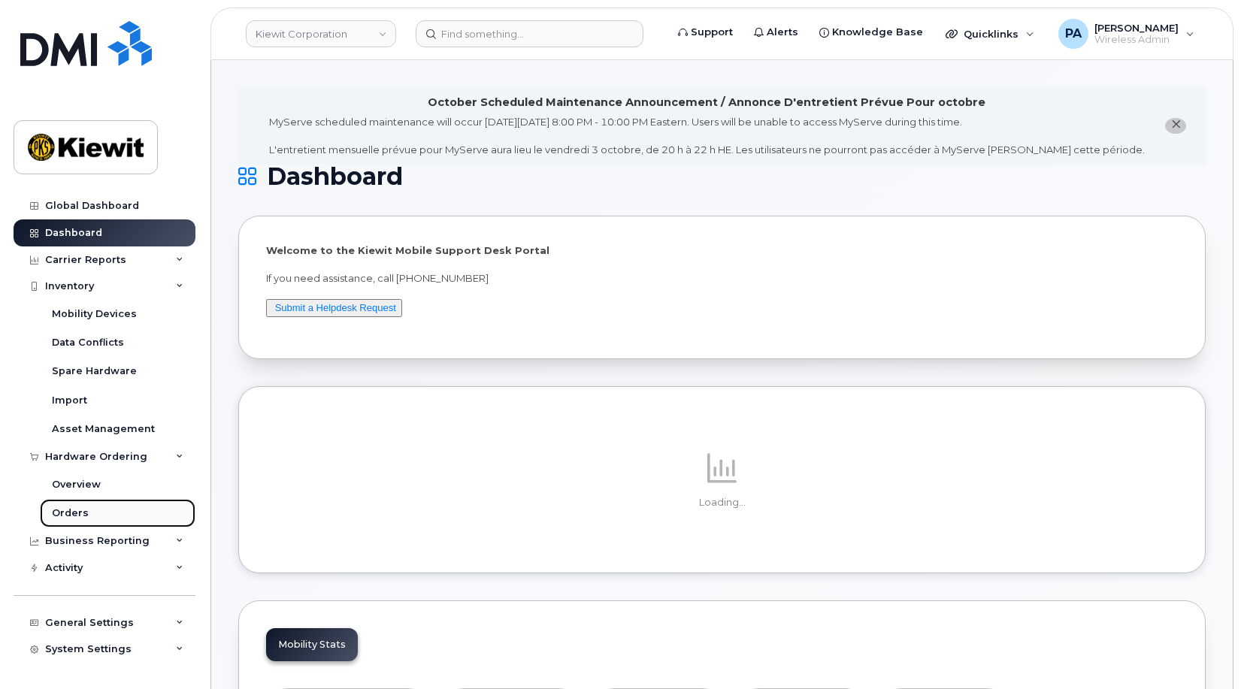
click at [75, 507] on div "Orders" at bounding box center [70, 514] width 37 height 14
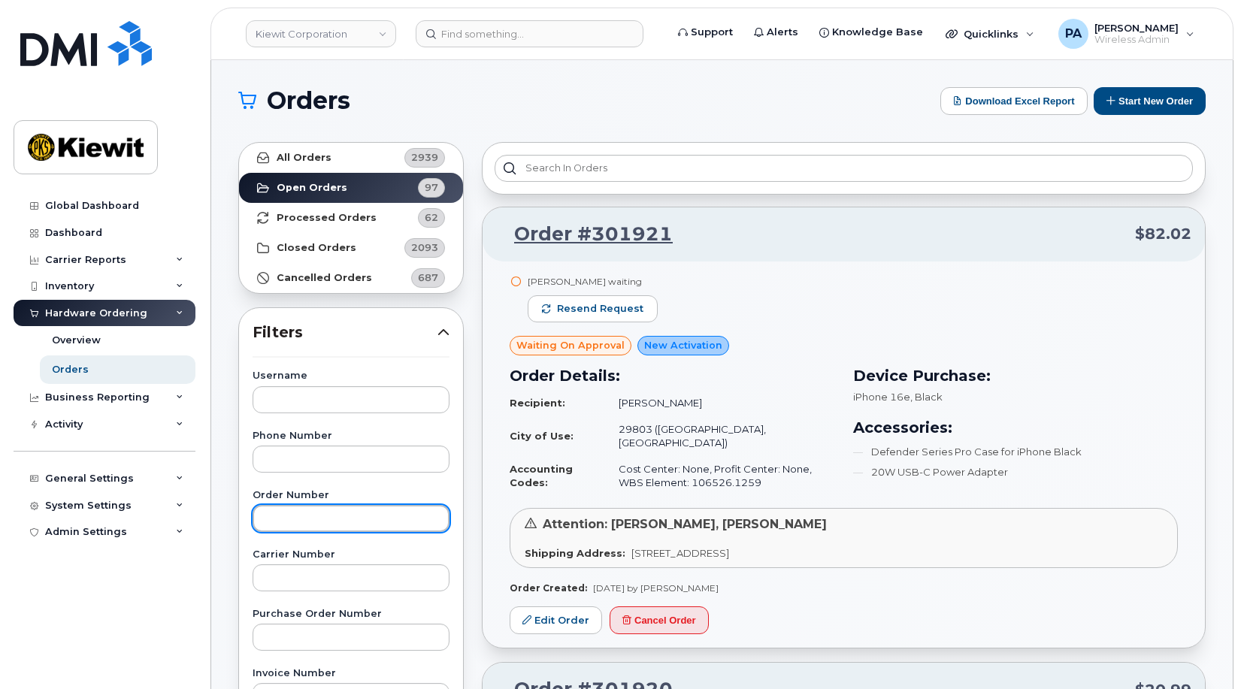
click at [302, 517] on input "text" at bounding box center [351, 518] width 197 height 27
type input "301920"
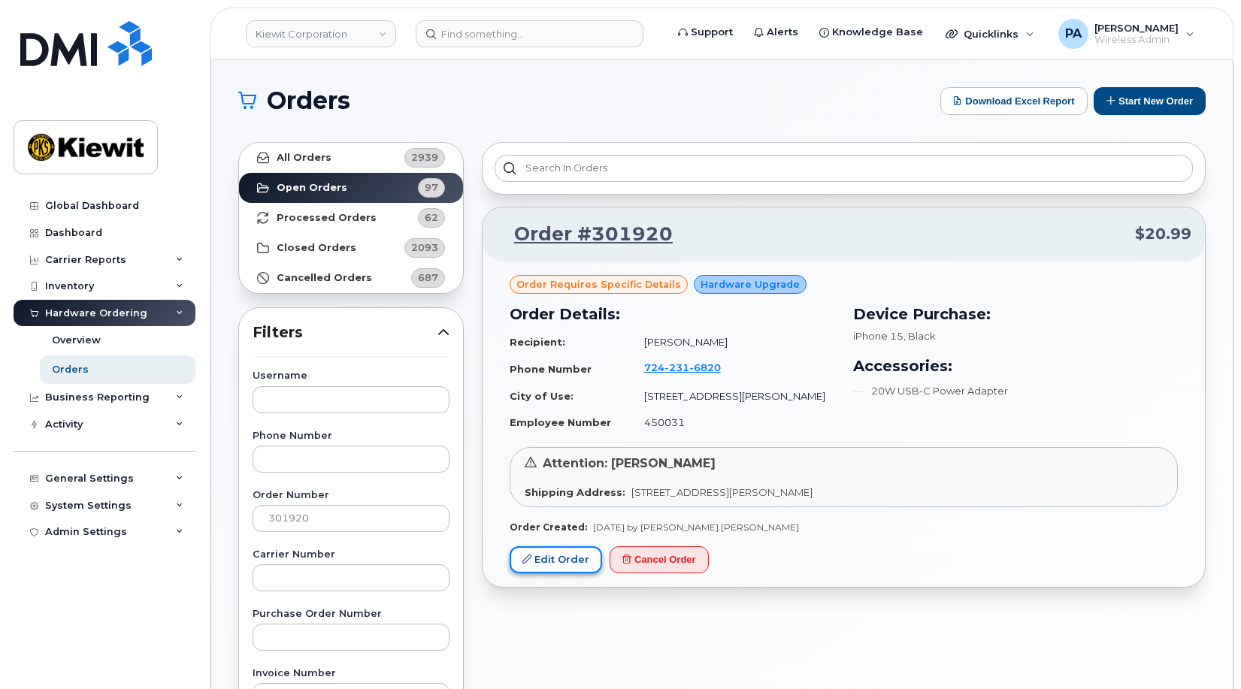
click at [550, 558] on link "Edit Order" at bounding box center [556, 561] width 92 height 28
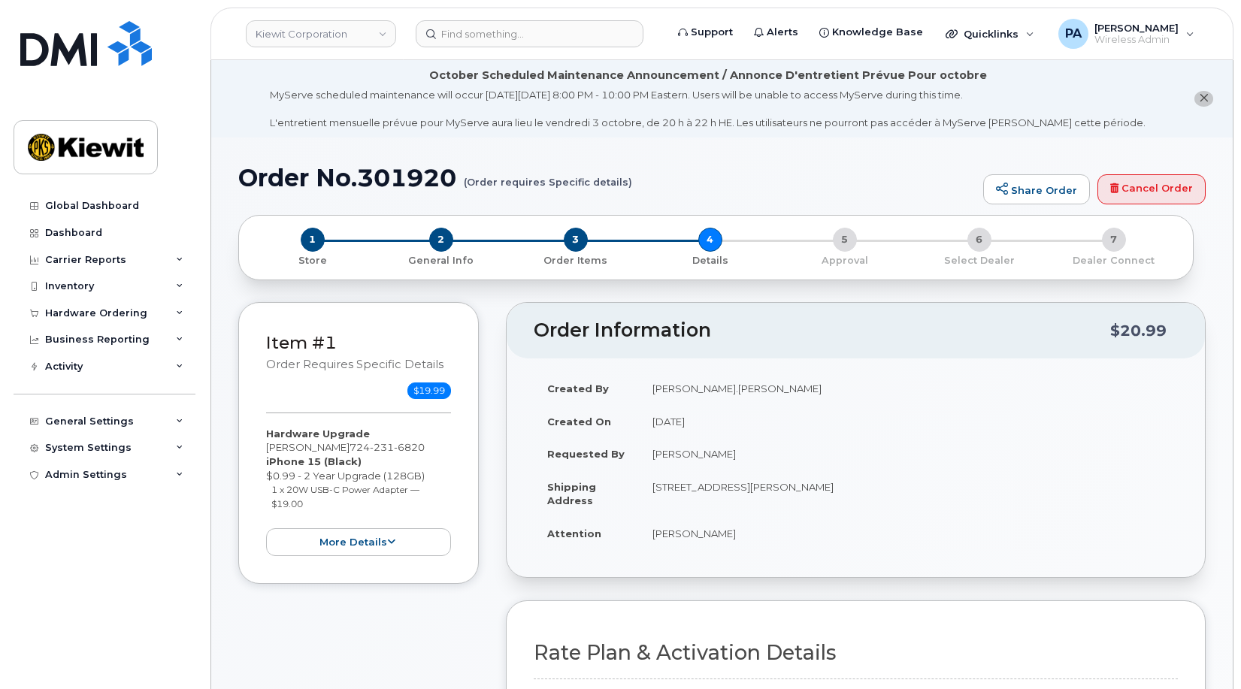
scroll to position [526, 0]
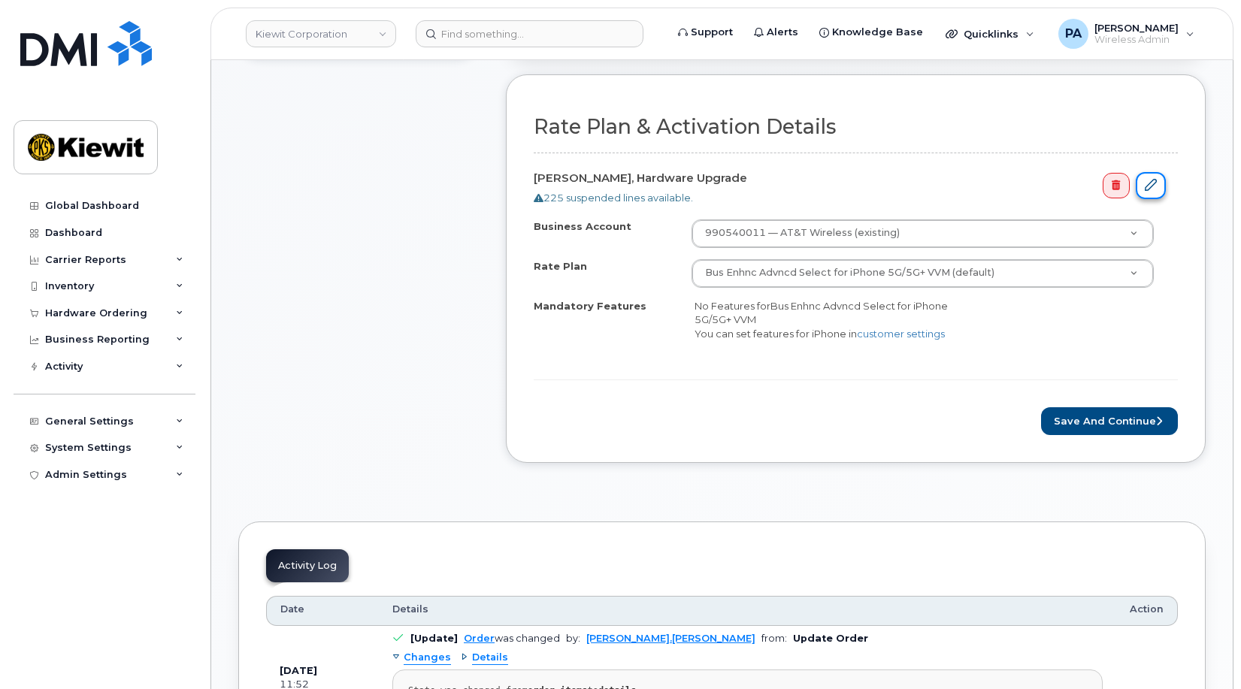
click at [1152, 182] on icon at bounding box center [1151, 185] width 12 height 12
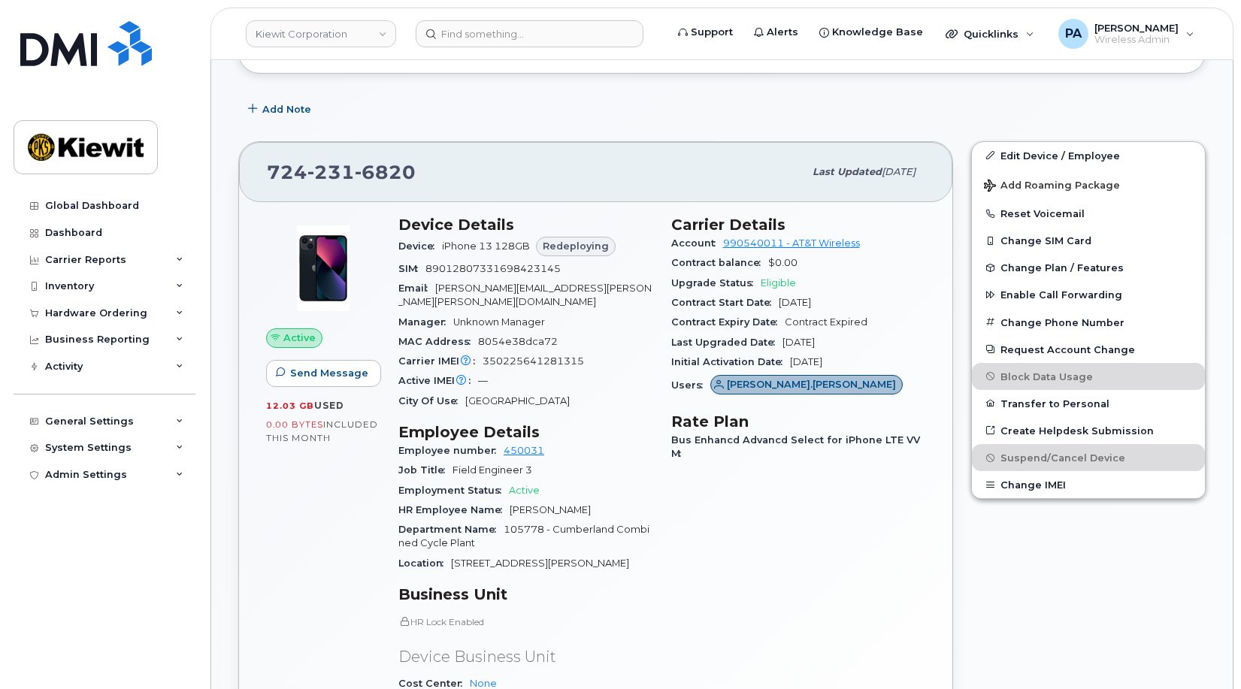
scroll to position [827, 0]
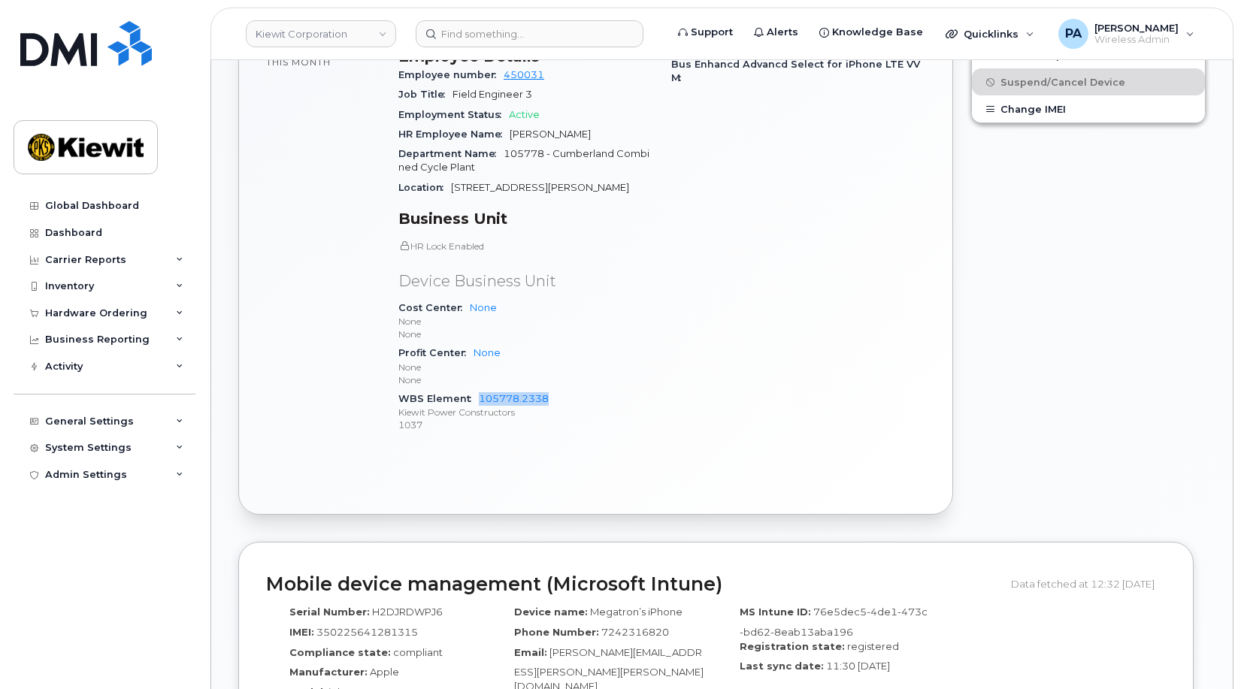
drag, startPoint x: 572, startPoint y: 388, endPoint x: 476, endPoint y: 383, distance: 96.3
click at [476, 389] on div "WBS Element 105778.2338 [PERSON_NAME] Power Constructors 1037" at bounding box center [525, 412] width 255 height 46
copy link "105778.2338"
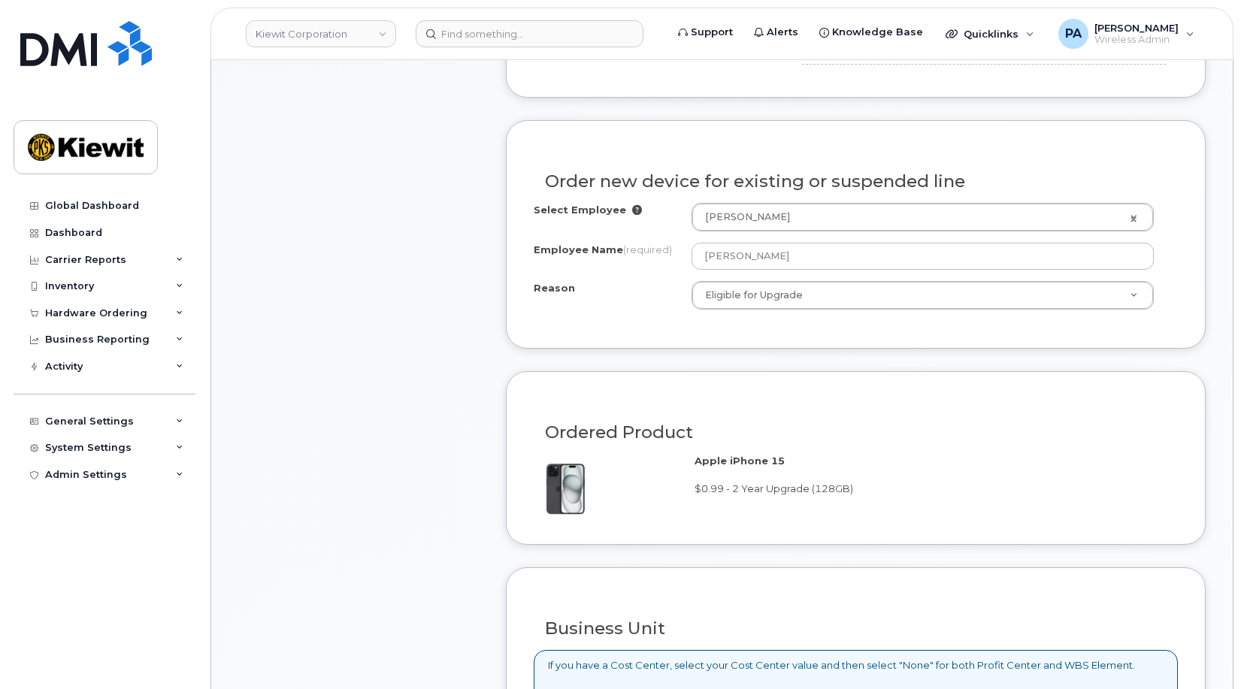
scroll to position [1128, 0]
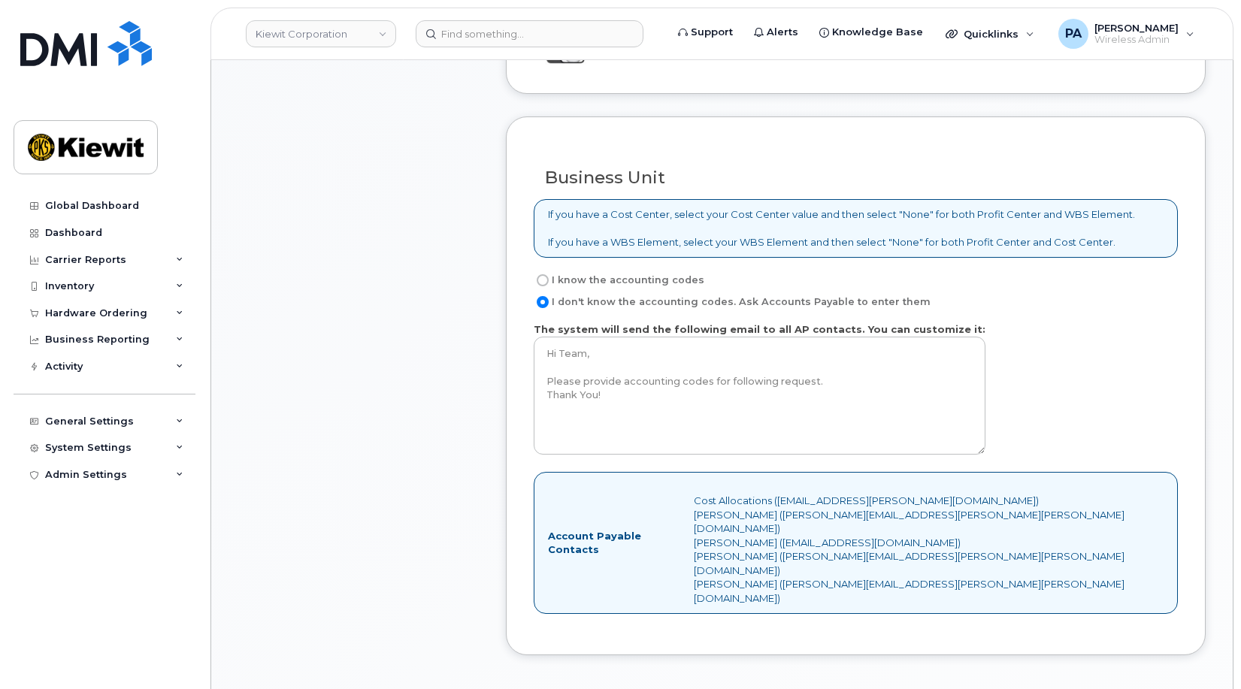
click at [599, 274] on label "I know the accounting codes" at bounding box center [619, 280] width 171 height 18
click at [549, 274] on input "I know the accounting codes" at bounding box center [543, 280] width 12 height 12
radio input "true"
select select
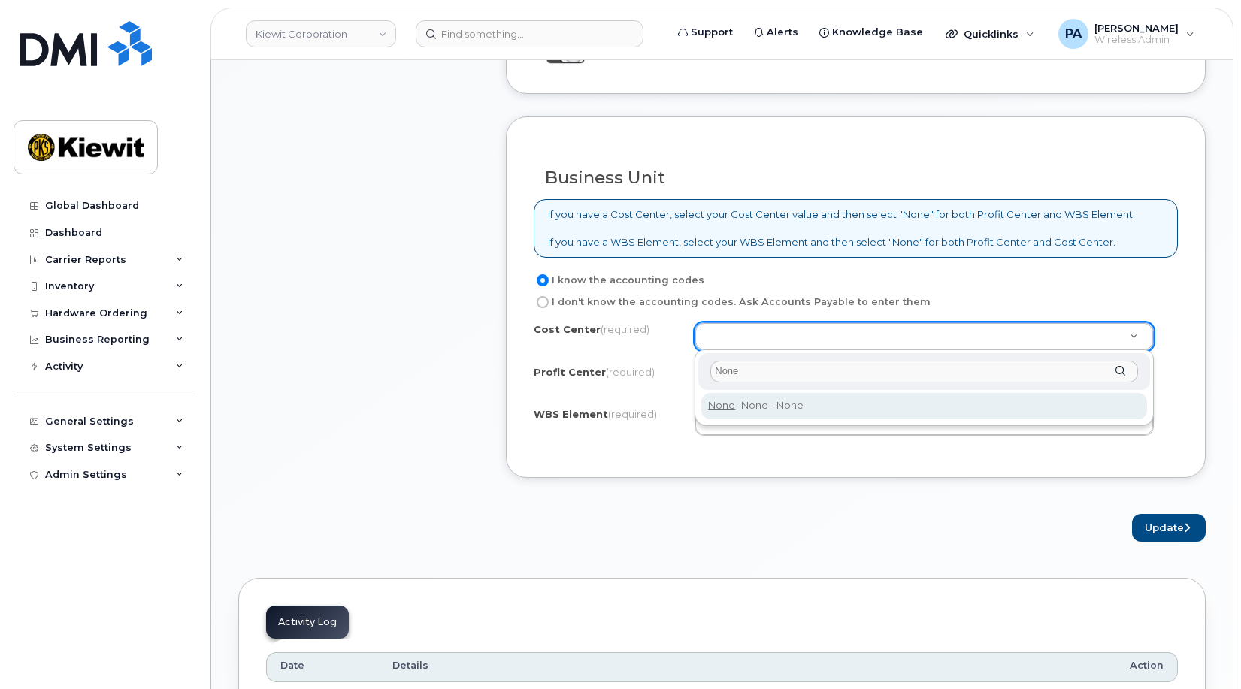
type input "None"
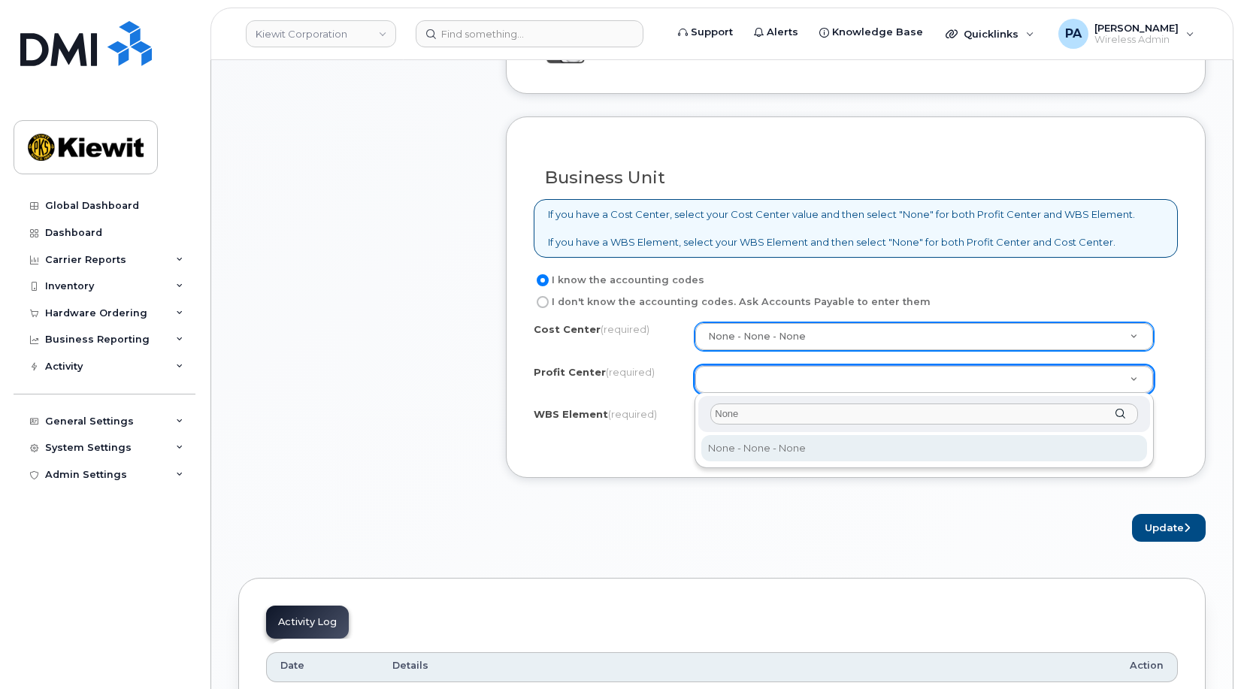
type input "None"
select select "None"
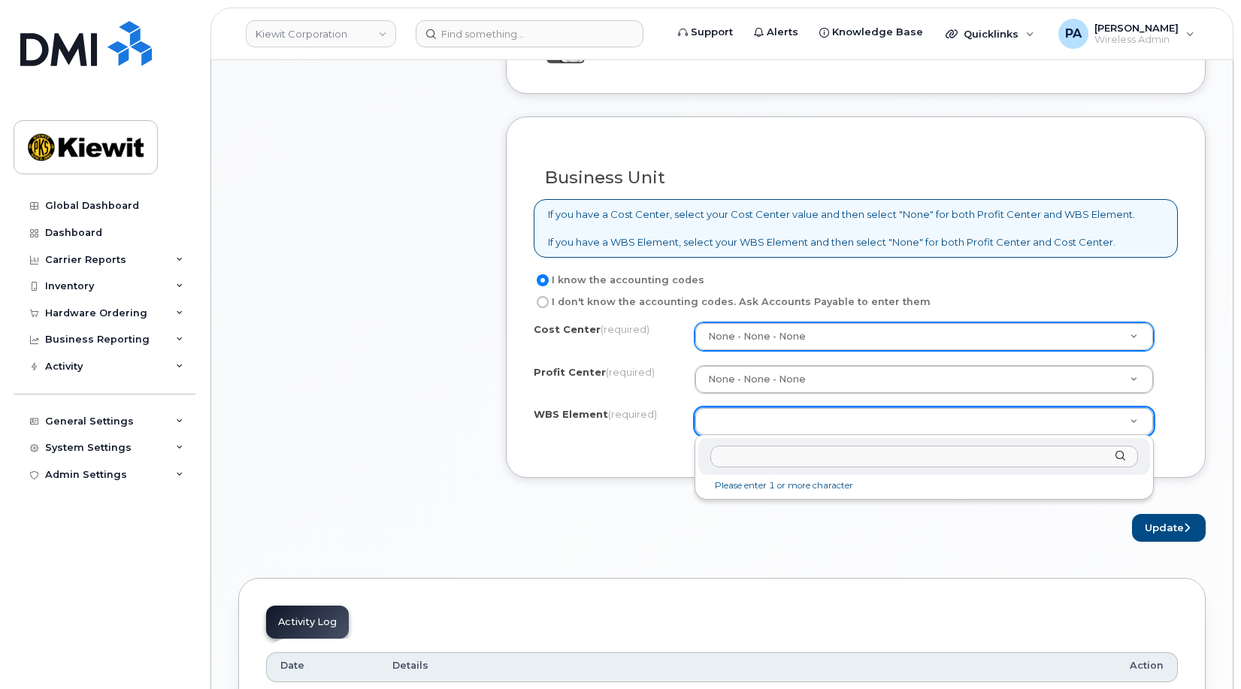
drag, startPoint x: 787, startPoint y: 420, endPoint x: 922, endPoint y: 428, distance: 135.6
paste input "105778.2338"
type input "105778.2338"
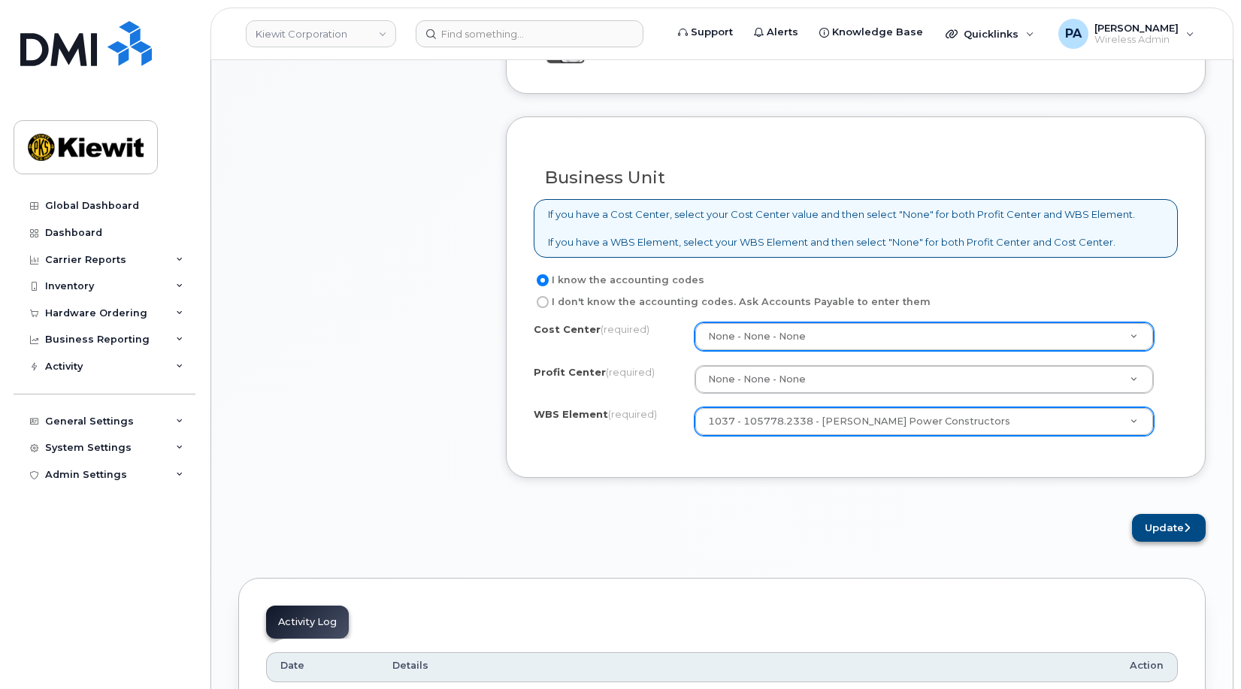
drag, startPoint x: 1115, startPoint y: 510, endPoint x: 1134, endPoint y: 517, distance: 20.9
click at [1134, 517] on form "Existing User Additional cost to upgrading the device Selected device is Eligib…" at bounding box center [856, 7] width 700 height 1069
drag, startPoint x: 1134, startPoint y: 517, endPoint x: 1164, endPoint y: 532, distance: 32.6
click at [1174, 530] on button "Update" at bounding box center [1169, 528] width 74 height 28
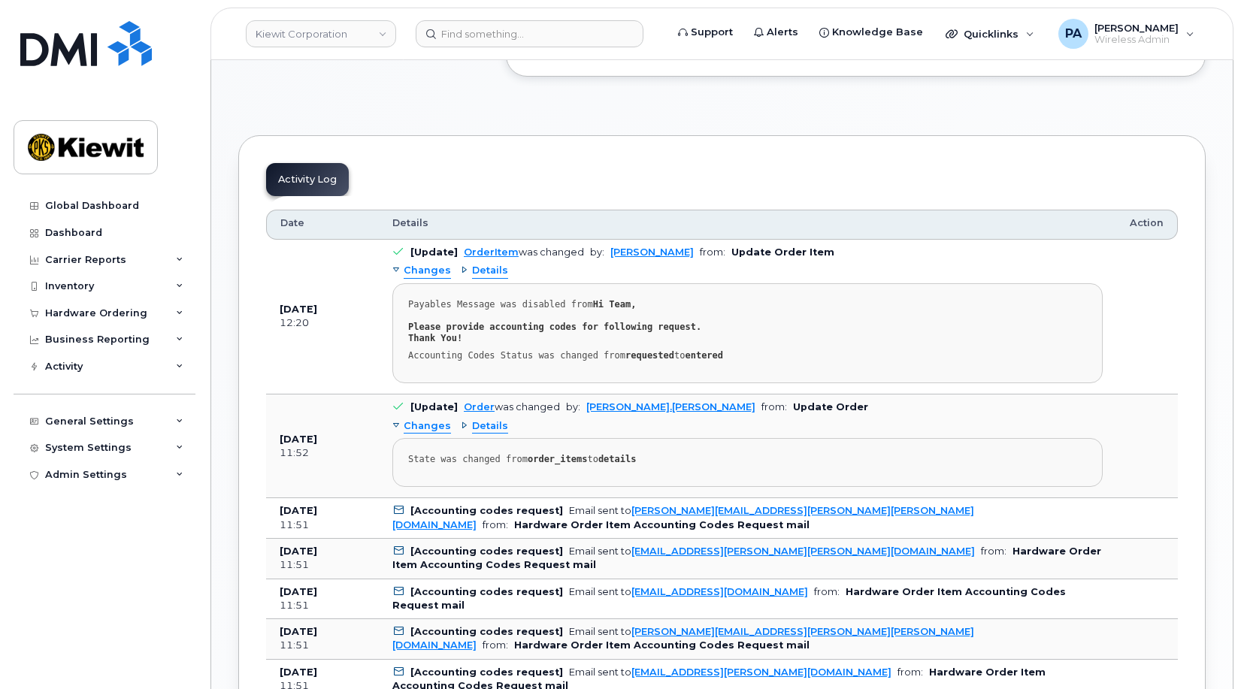
scroll to position [677, 0]
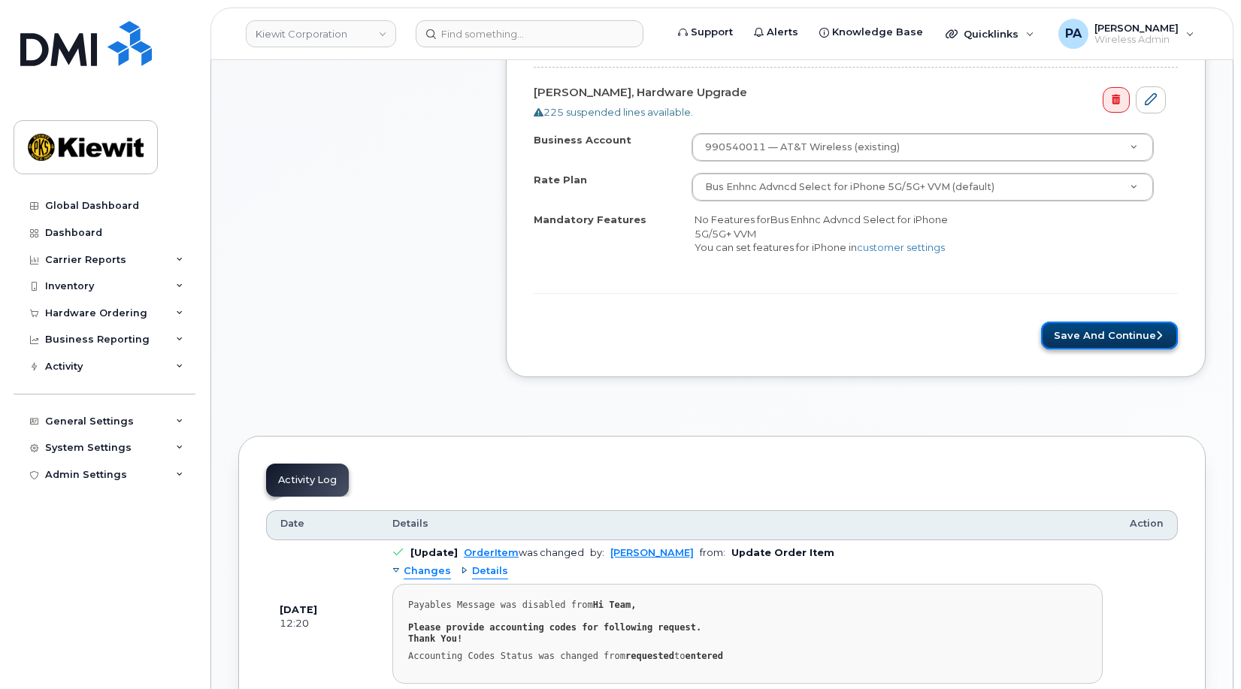
click at [1112, 335] on button "Save and Continue" at bounding box center [1109, 336] width 137 height 28
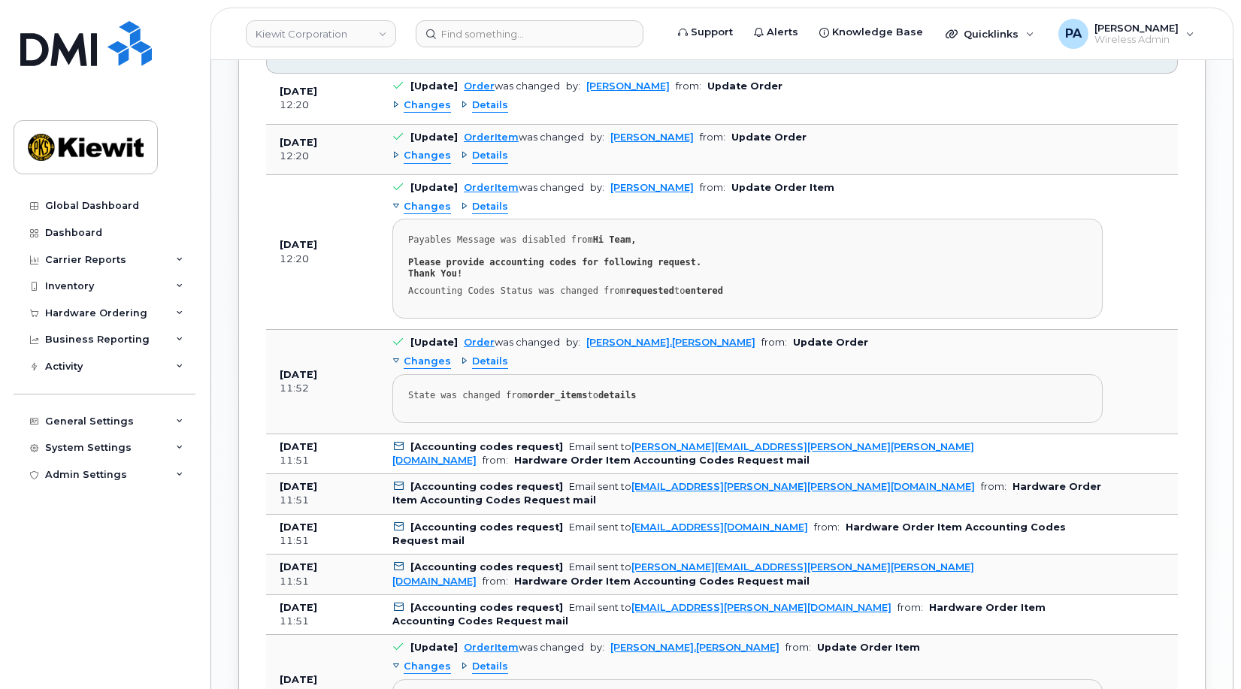
scroll to position [677, 0]
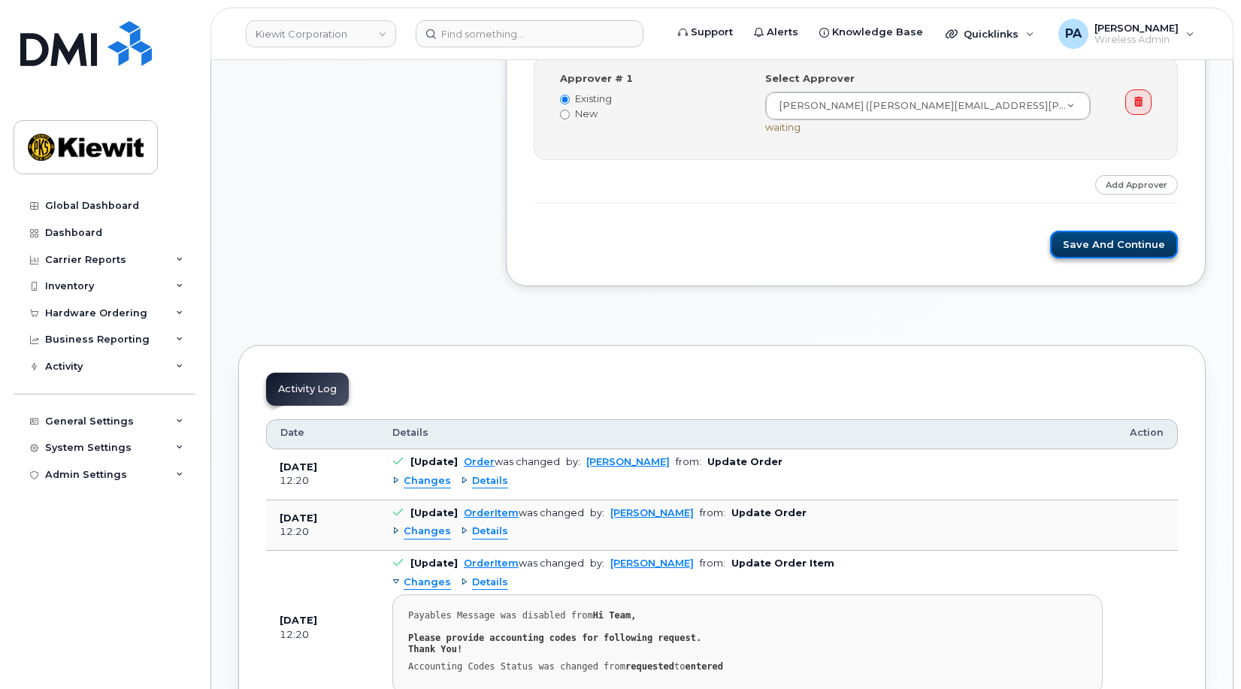
click at [1117, 247] on button "Save and Continue" at bounding box center [1114, 245] width 128 height 28
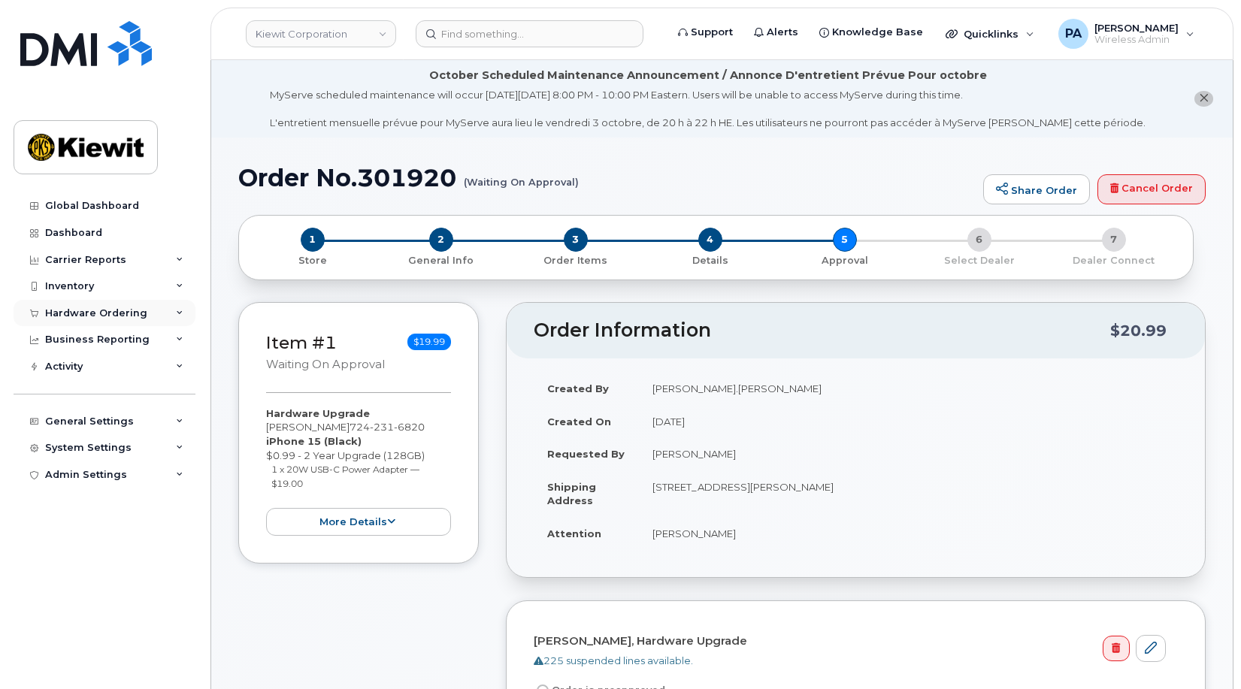
click at [122, 308] on div "Hardware Ordering" at bounding box center [96, 313] width 102 height 12
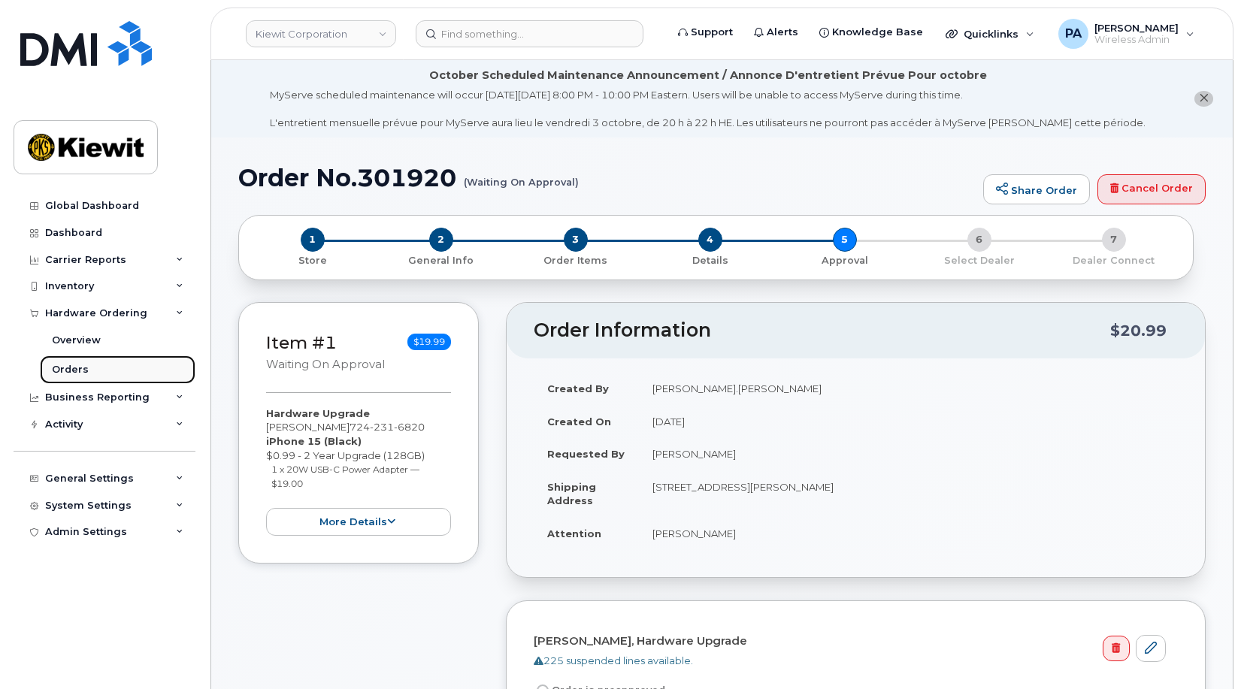
click at [72, 365] on div "Orders" at bounding box center [70, 370] width 37 height 14
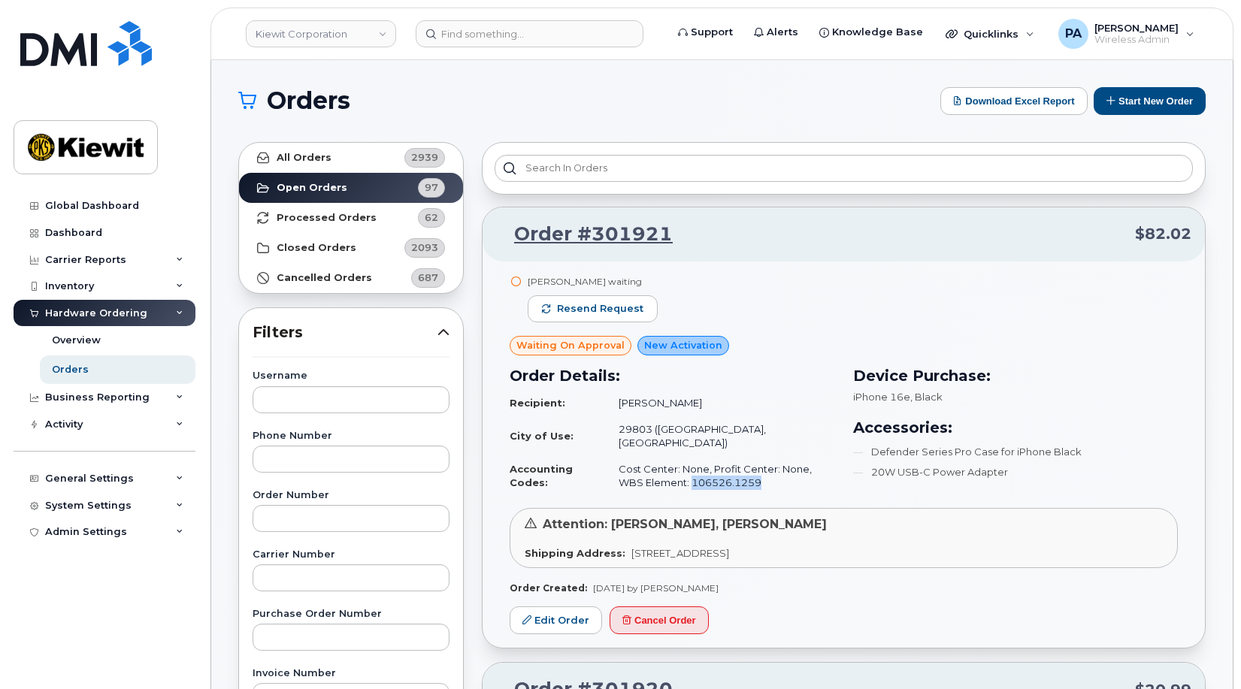
drag, startPoint x: 743, startPoint y: 472, endPoint x: 662, endPoint y: 470, distance: 80.5
click at [662, 470] on td "Cost Center: None, Profit Center: None, WBS Element: 106526.1259" at bounding box center [719, 476] width 229 height 40
copy td "106526.1259"
click at [120, 474] on div "General Settings" at bounding box center [89, 479] width 89 height 12
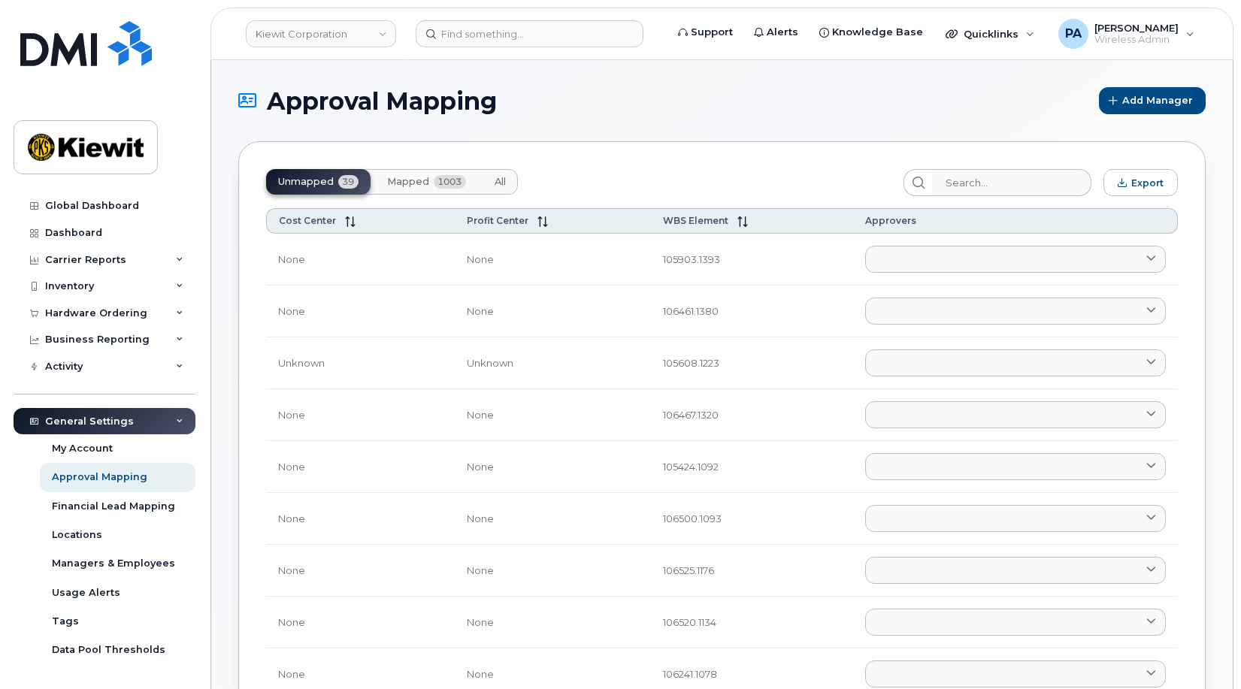
click at [501, 180] on span "All" at bounding box center [500, 182] width 11 height 12
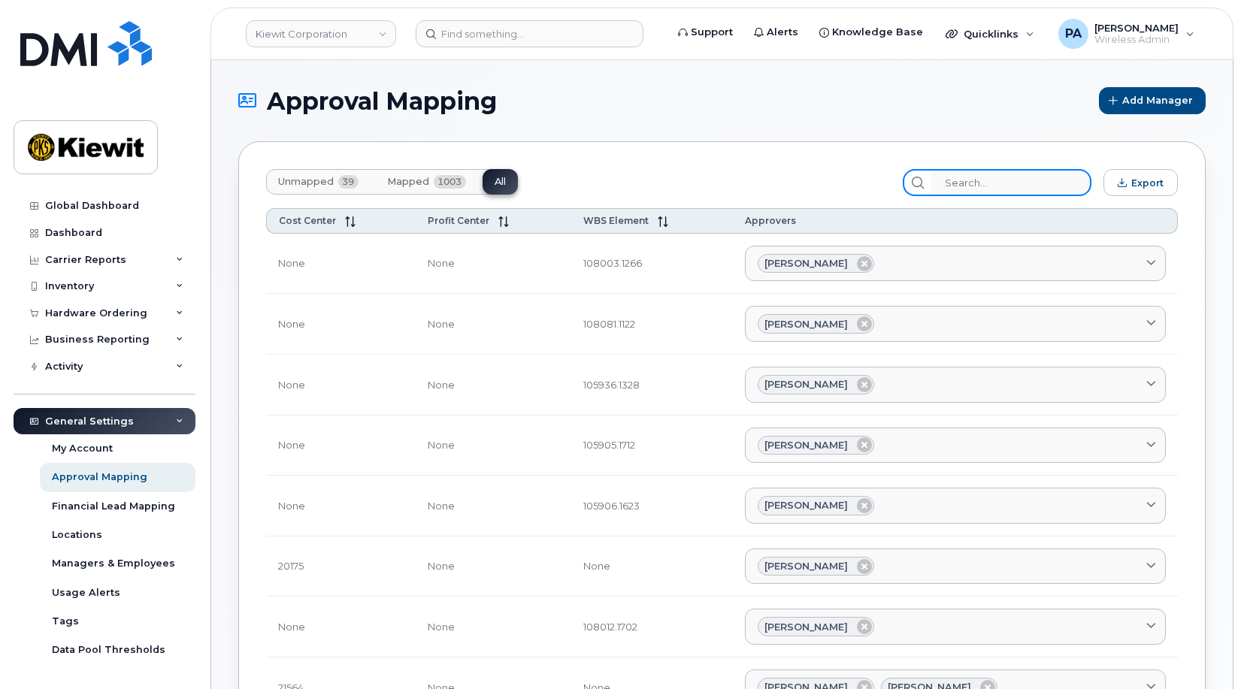
click at [1014, 188] on input "search" at bounding box center [1011, 182] width 160 height 27
paste input "106526.1259"
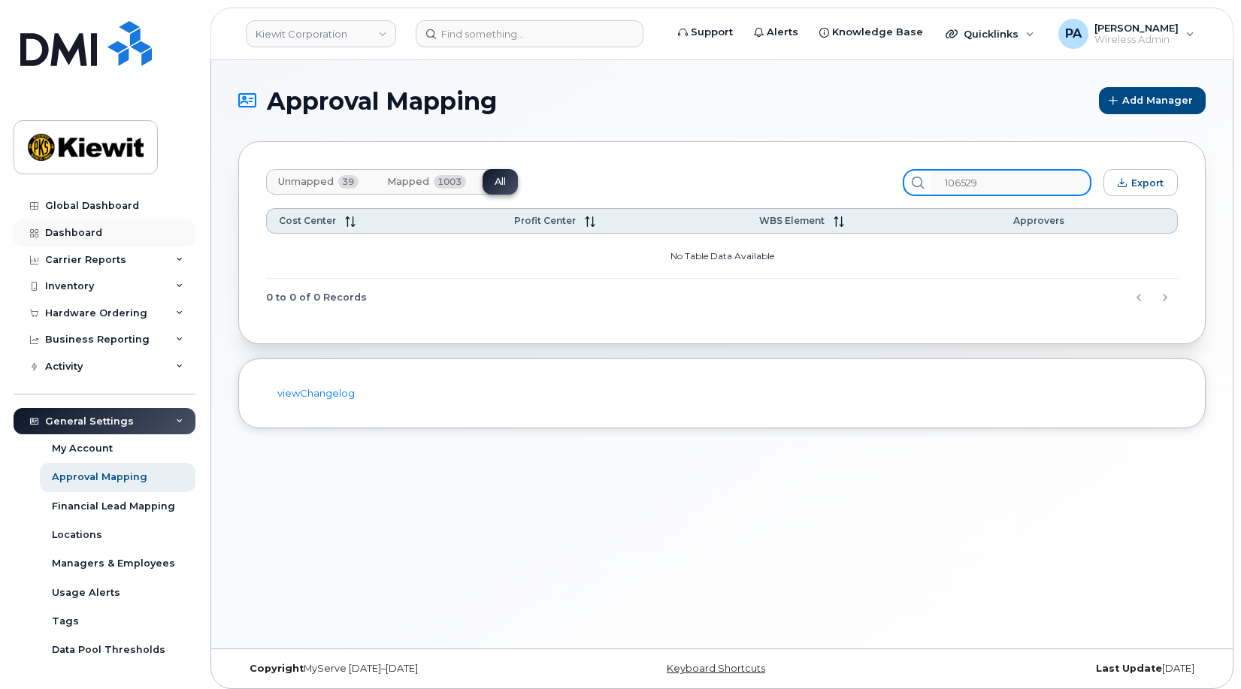
type input "106529"
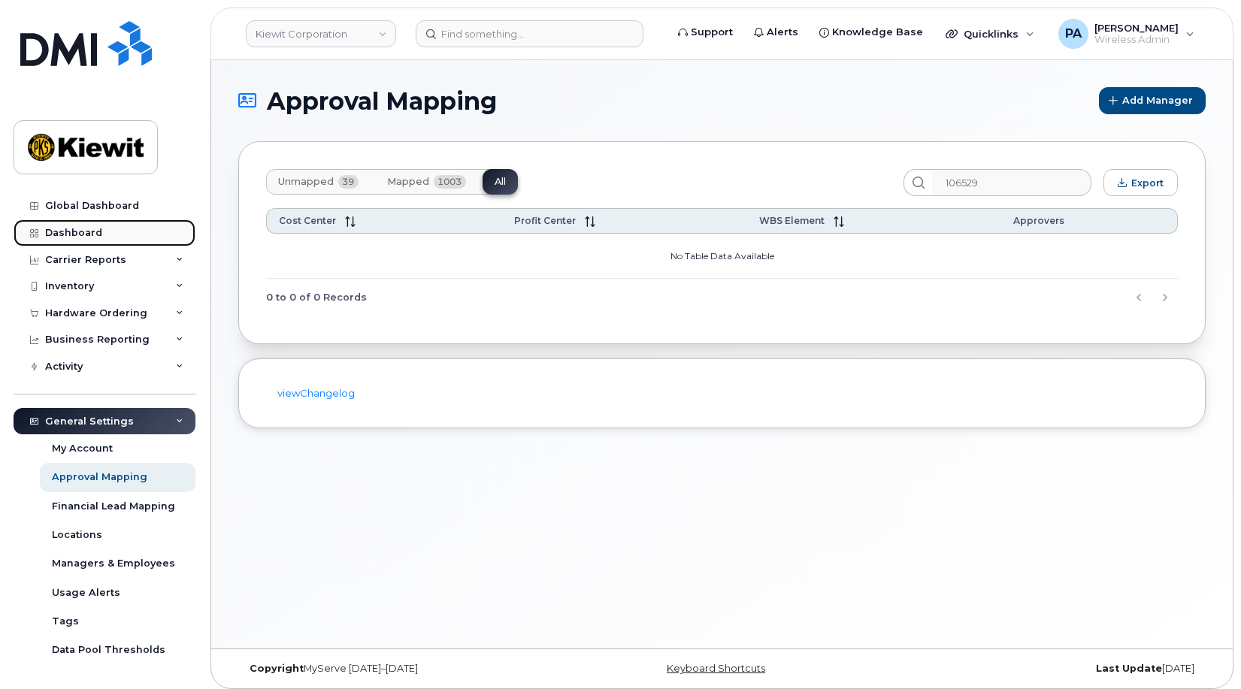
click at [79, 238] on div "Dashboard" at bounding box center [73, 233] width 57 height 12
